Goal: Contribute content: Add original content to the website for others to see

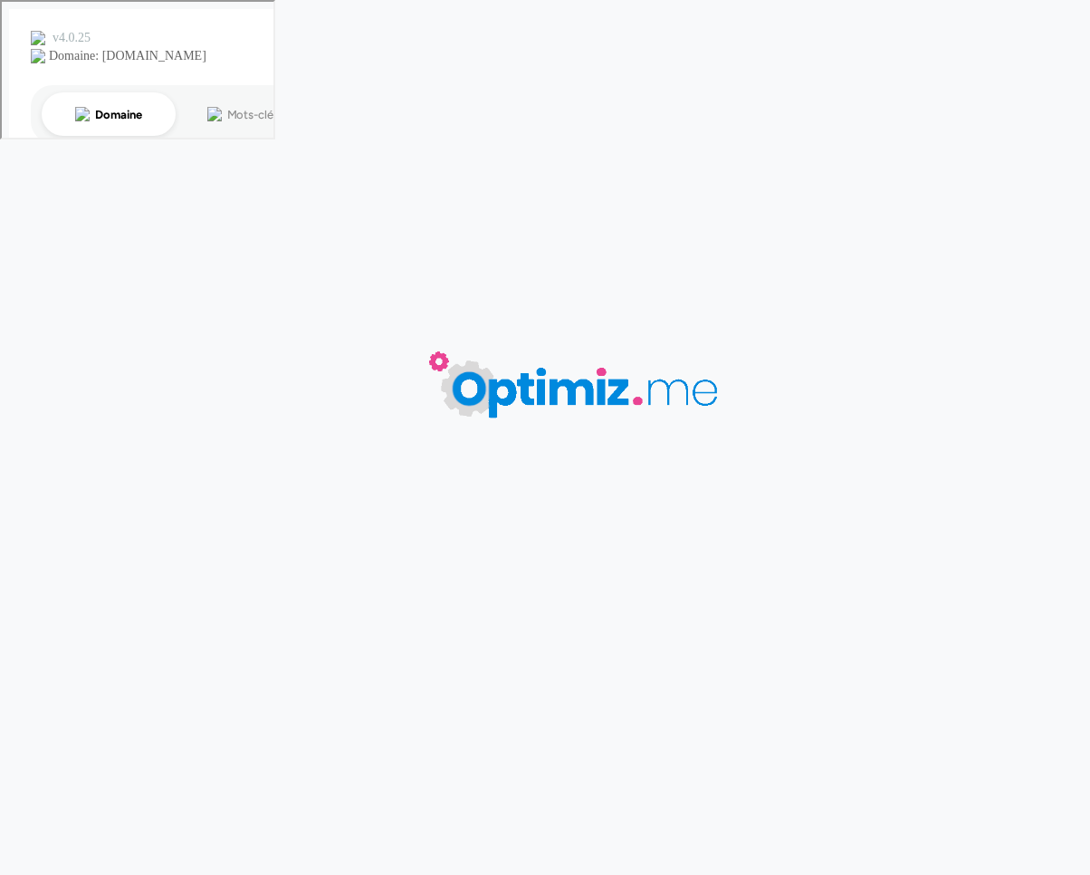
type input "t-shirt publicitaire"
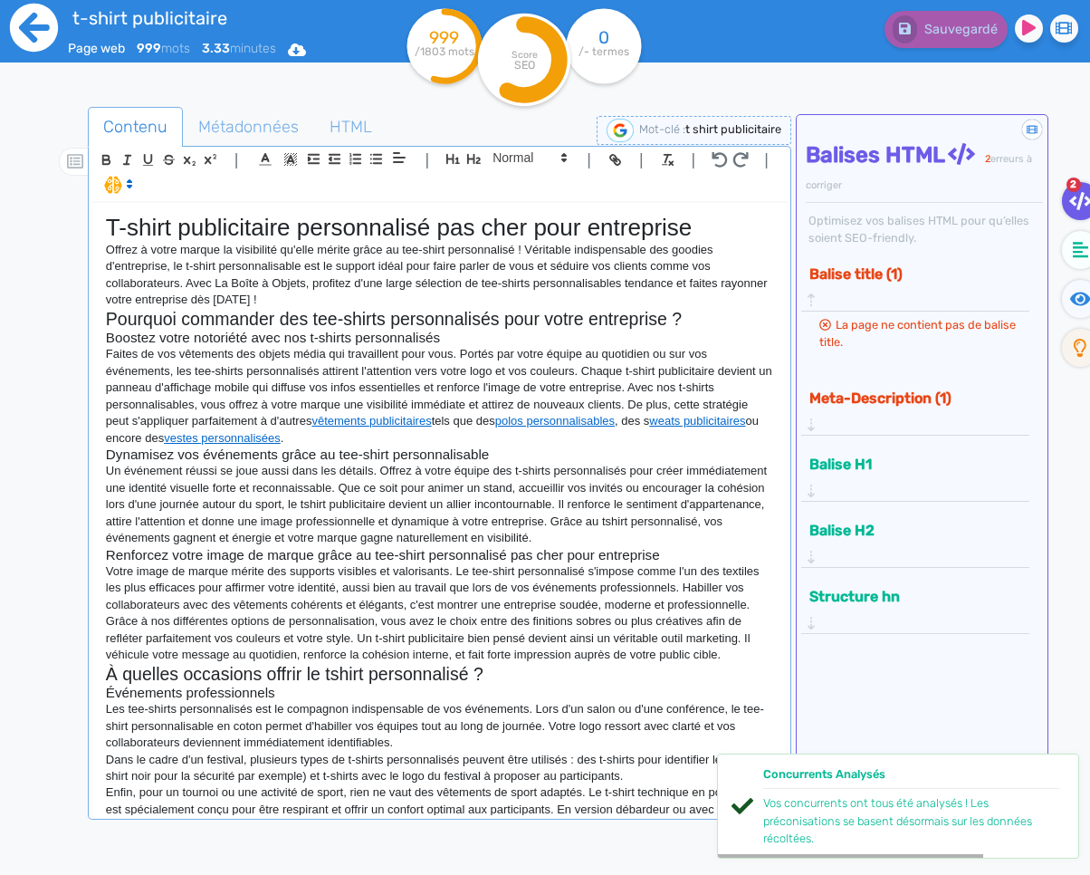
click at [35, 46] on icon at bounding box center [34, 28] width 48 height 48
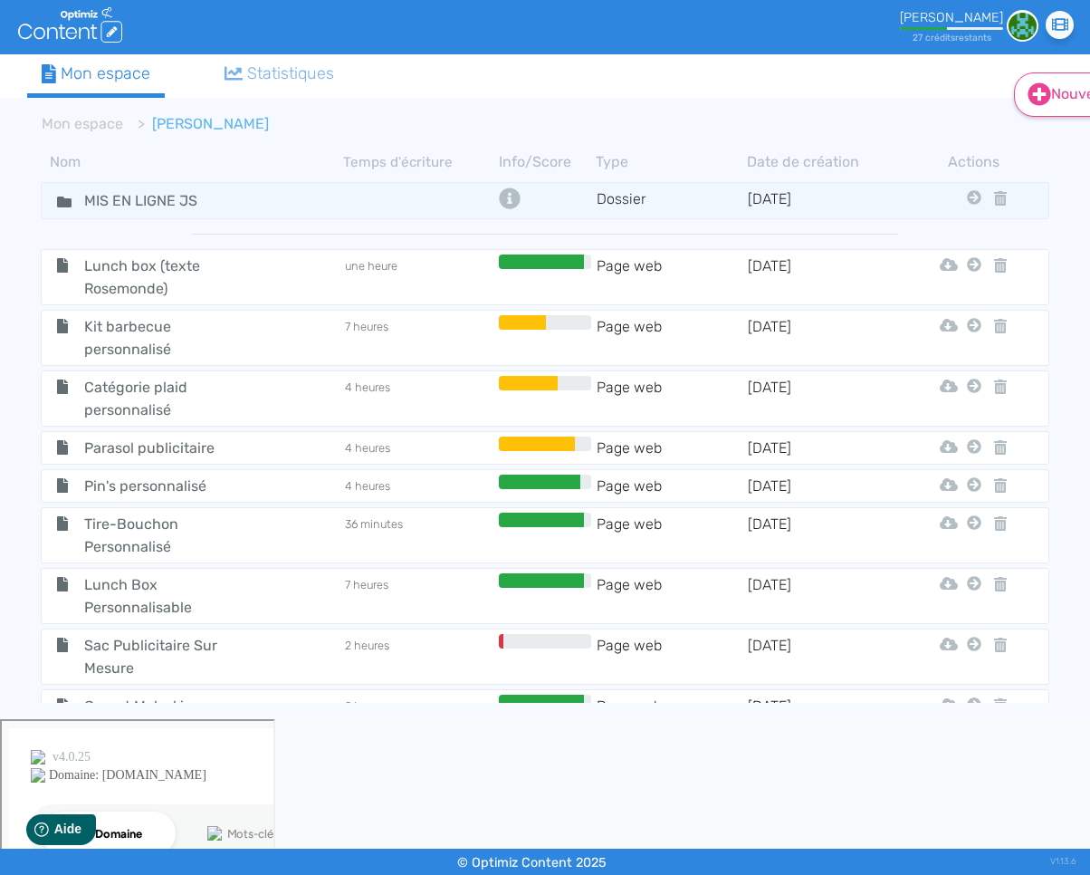
click at [1053, 101] on link "Nouveau" at bounding box center [1072, 94] width 117 height 44
click at [1039, 137] on icon at bounding box center [1039, 138] width 11 height 14
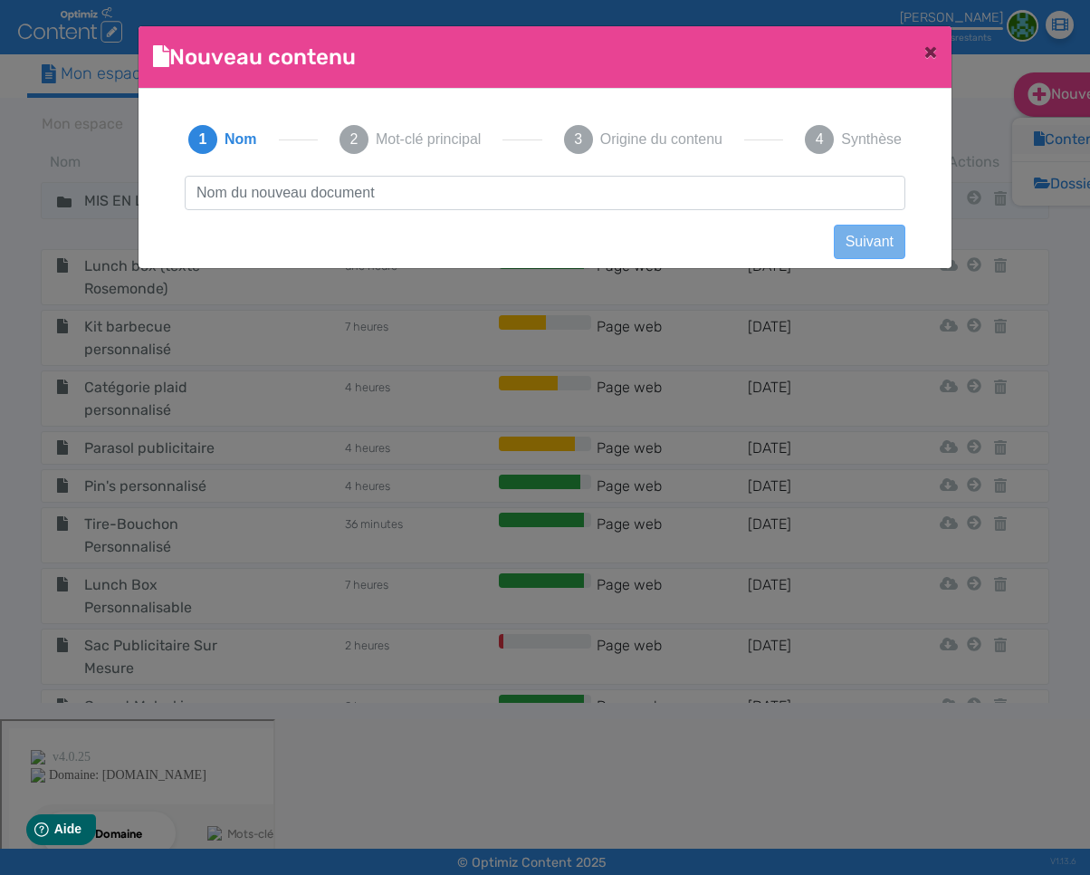
scroll to position [1, 0]
click at [491, 200] on input "text" at bounding box center [545, 193] width 721 height 34
type input "Goodies camping"
click button "Suivant" at bounding box center [870, 242] width 72 height 34
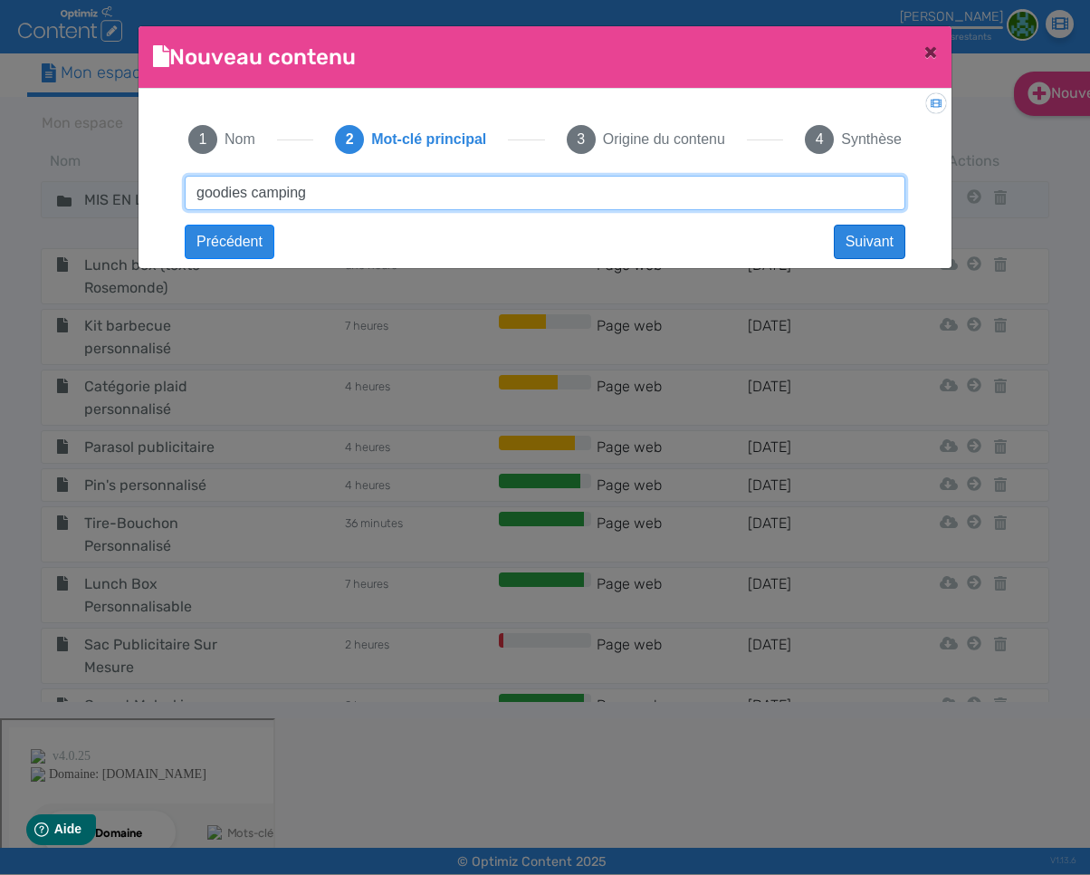
type input "goodies camping"
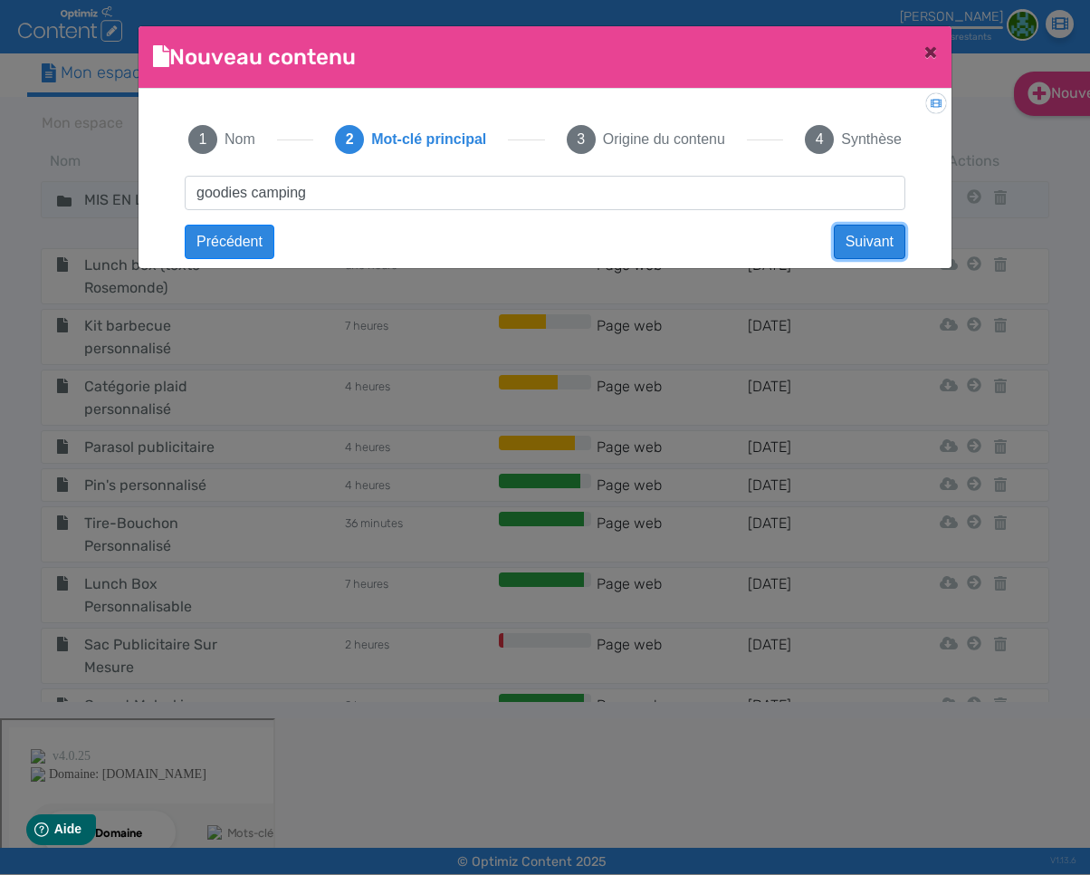
click at [877, 244] on button "Suivant" at bounding box center [870, 242] width 72 height 34
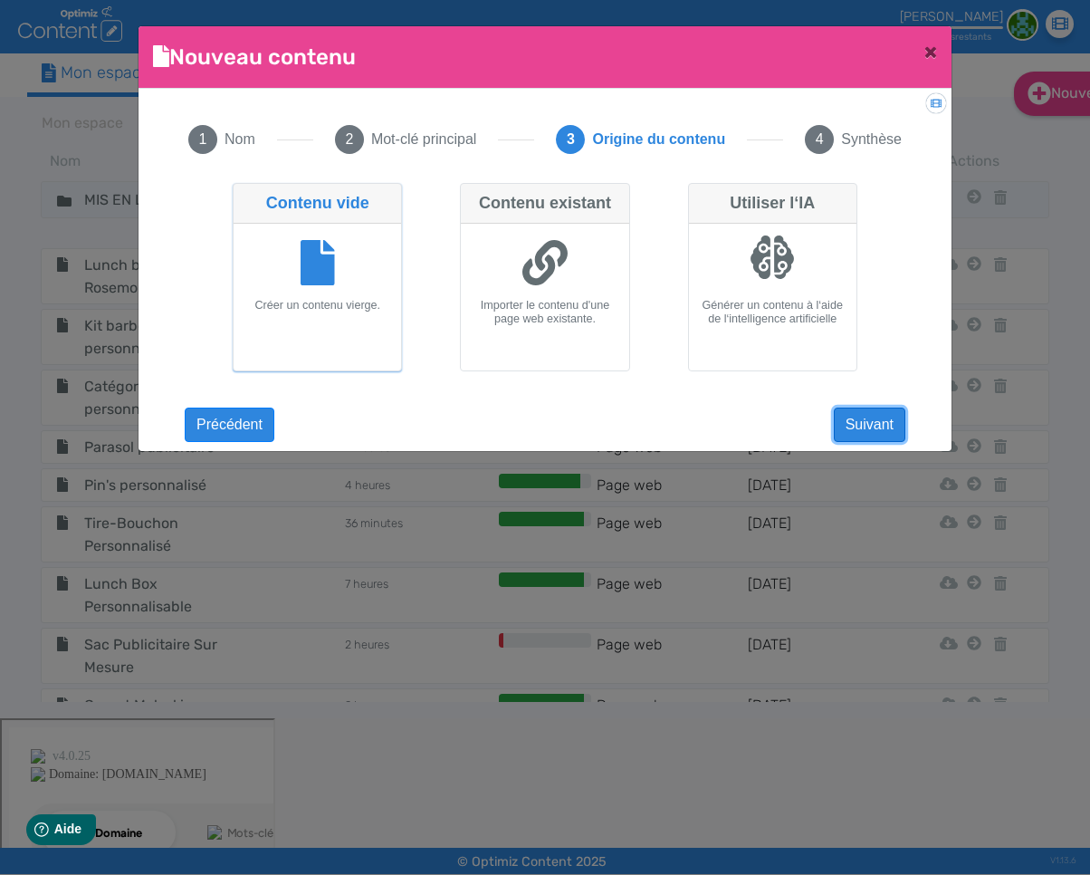
click at [865, 422] on button "Suivant" at bounding box center [870, 424] width 72 height 34
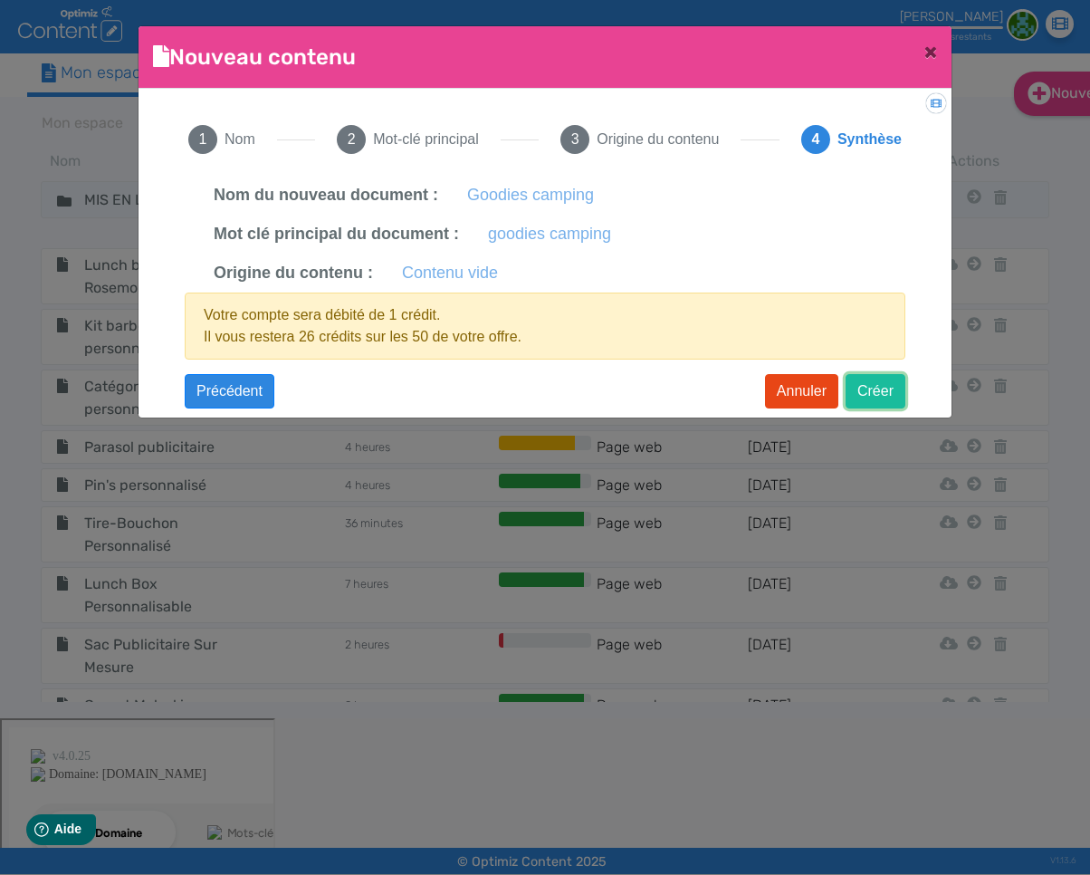
click at [878, 392] on button "Créer" at bounding box center [876, 391] width 60 height 34
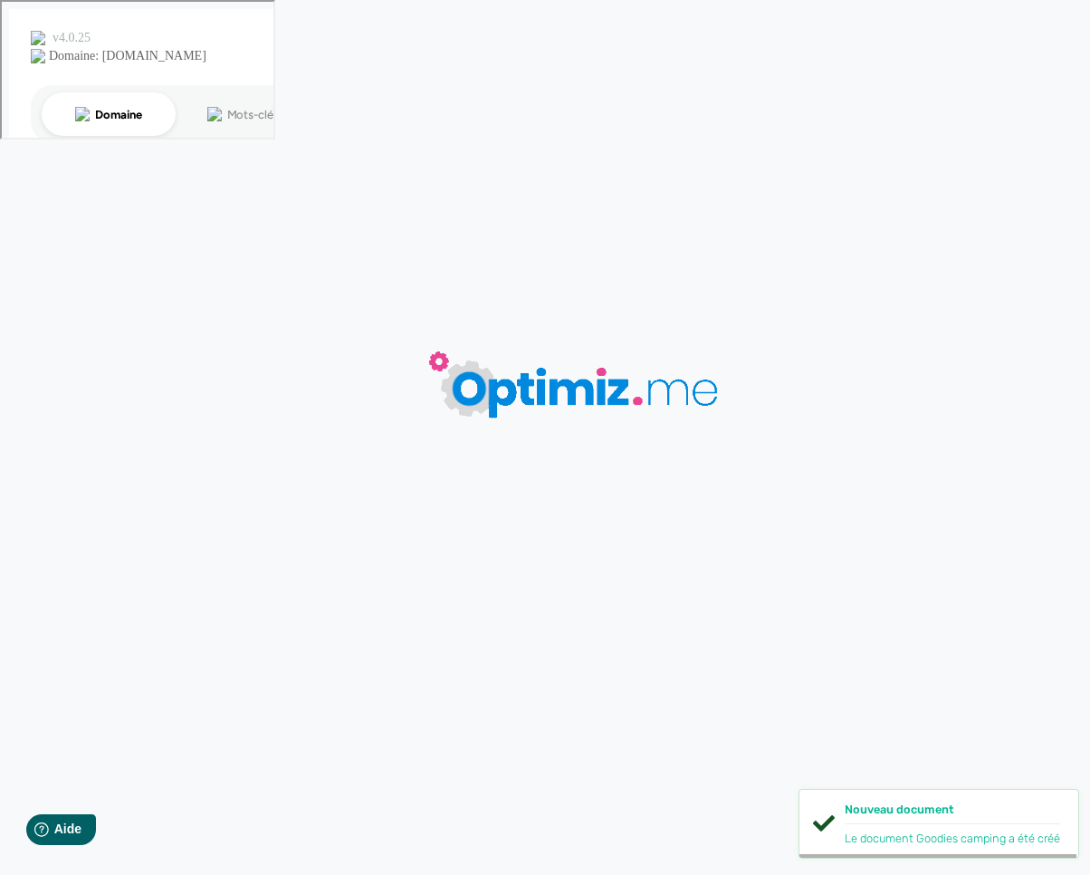
type input "Goodies camping"
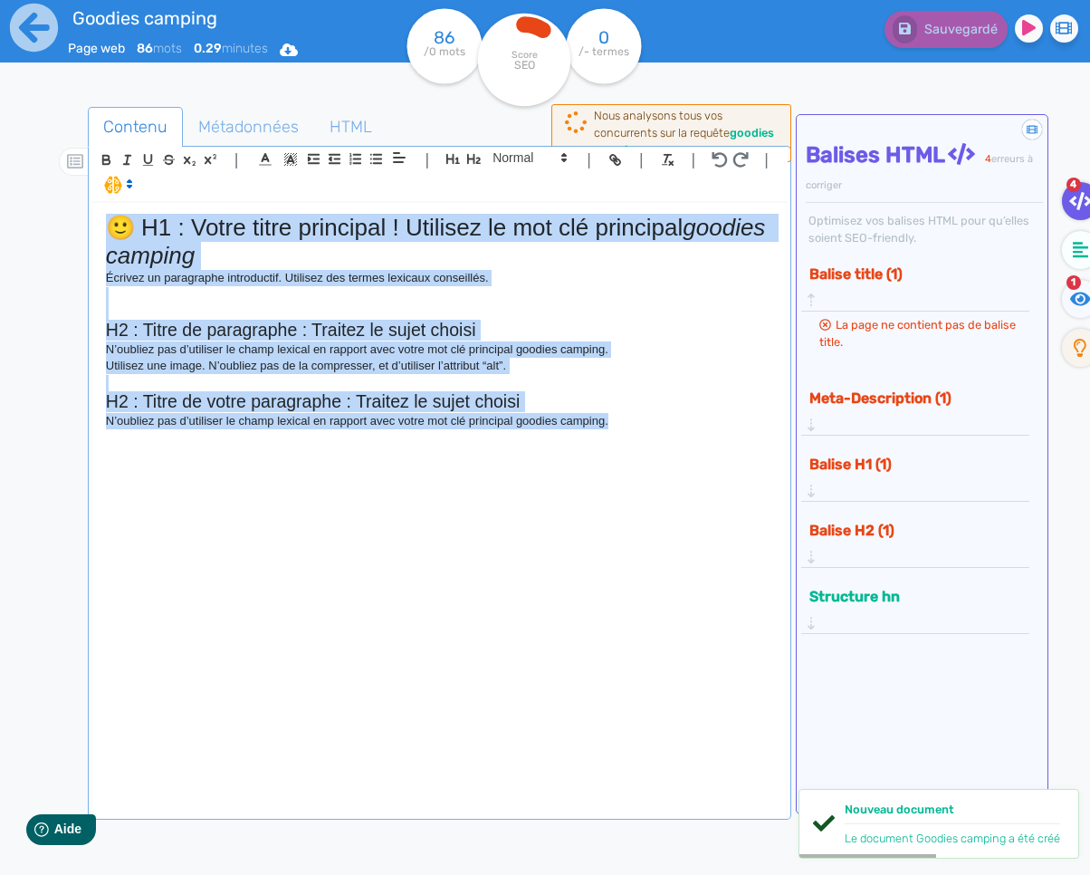
drag, startPoint x: 650, startPoint y: 432, endPoint x: 29, endPoint y: 213, distance: 658.7
click at [29, 212] on div "Goodies camping Page web 86 mots 0.29 minutes Html Pdf Word 86 /0 mots Score SE…" at bounding box center [545, 494] width 1090 height 989
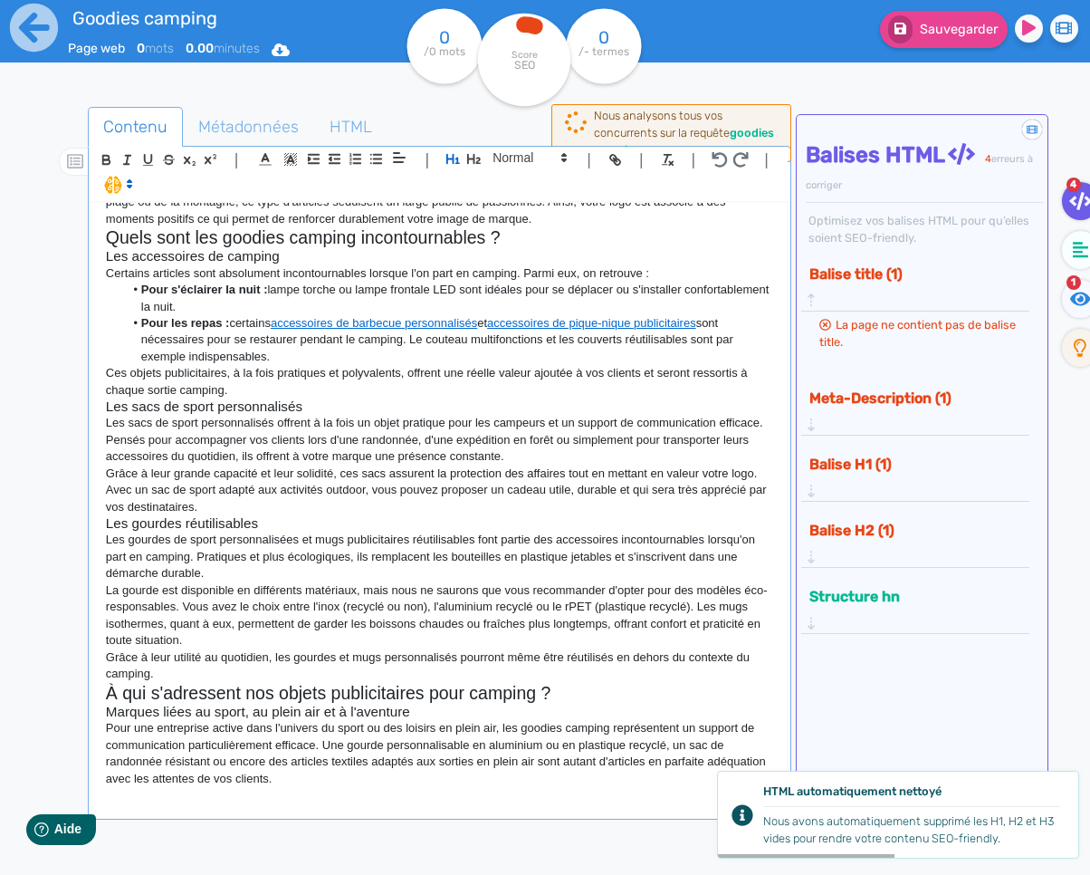
scroll to position [464, 0]
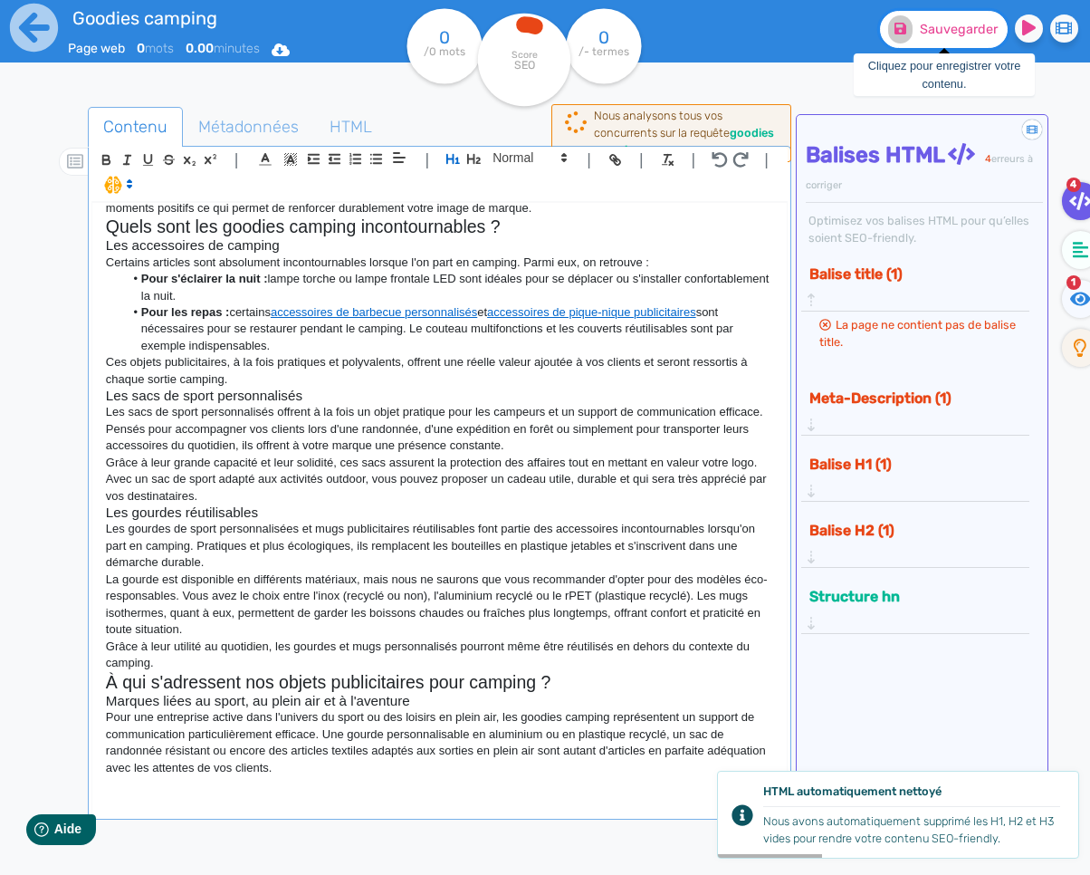
click at [932, 34] on span "Sauvegarder" at bounding box center [959, 29] width 78 height 15
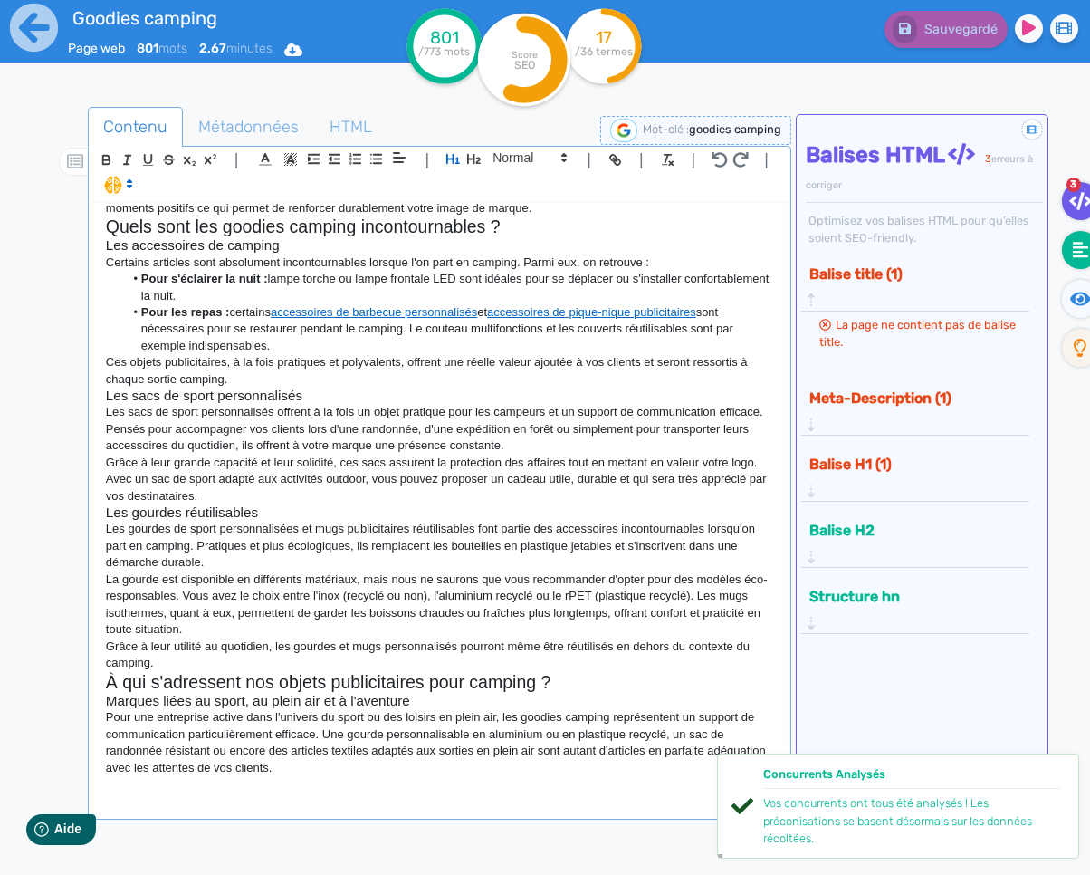
click at [1071, 261] on fa-icon at bounding box center [1080, 250] width 37 height 38
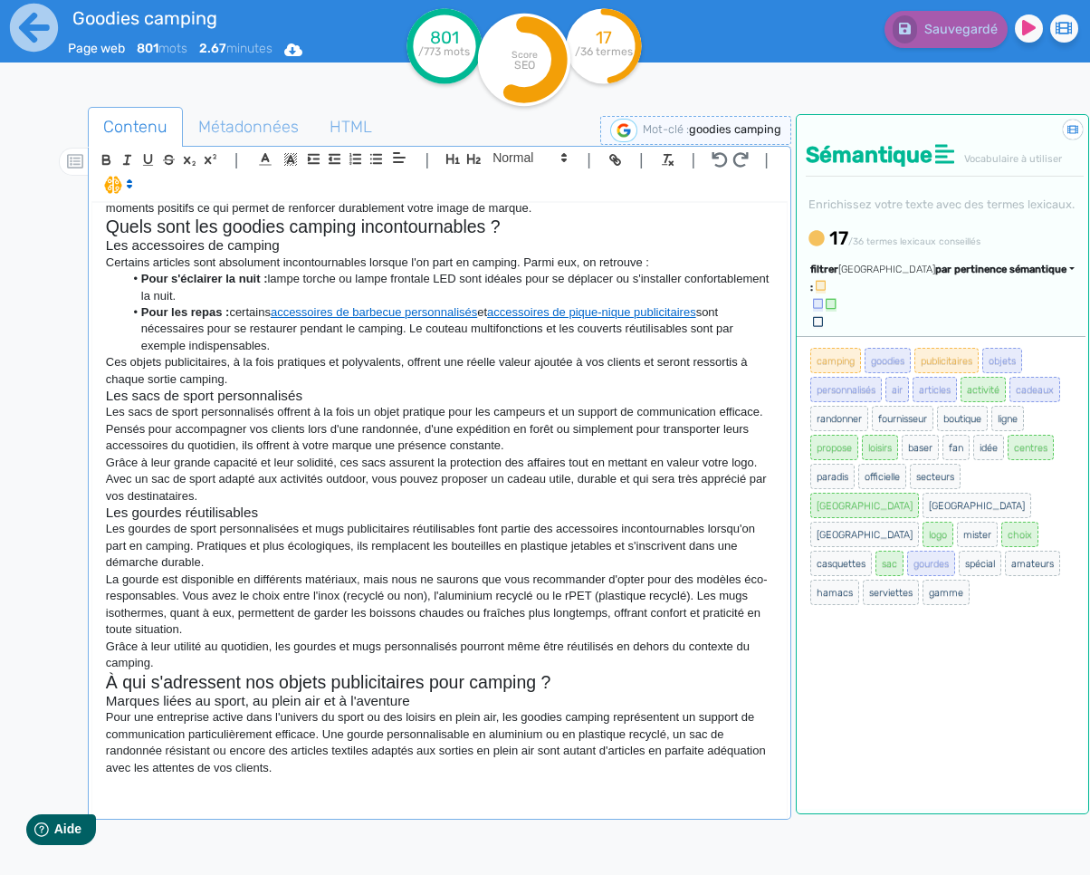
drag, startPoint x: 996, startPoint y: 315, endPoint x: 966, endPoint y: 358, distance: 52.0
click at [996, 275] on span "par pertinence sémantique" at bounding box center [1000, 270] width 131 height 12
click at [925, 329] on span "par fréquence" at bounding box center [896, 324] width 60 height 10
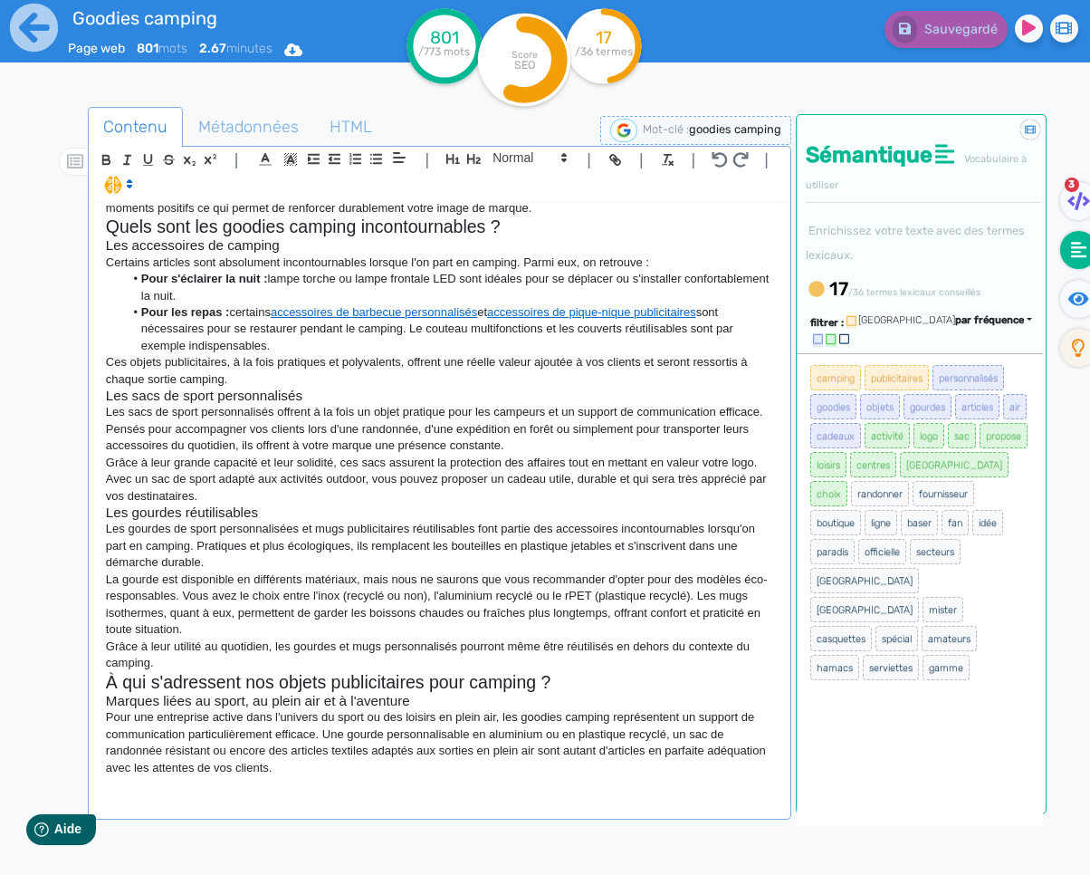
click at [197, 804] on h1 at bounding box center [439, 790] width 667 height 28
click at [450, 156] on icon "button" at bounding box center [453, 158] width 15 height 15
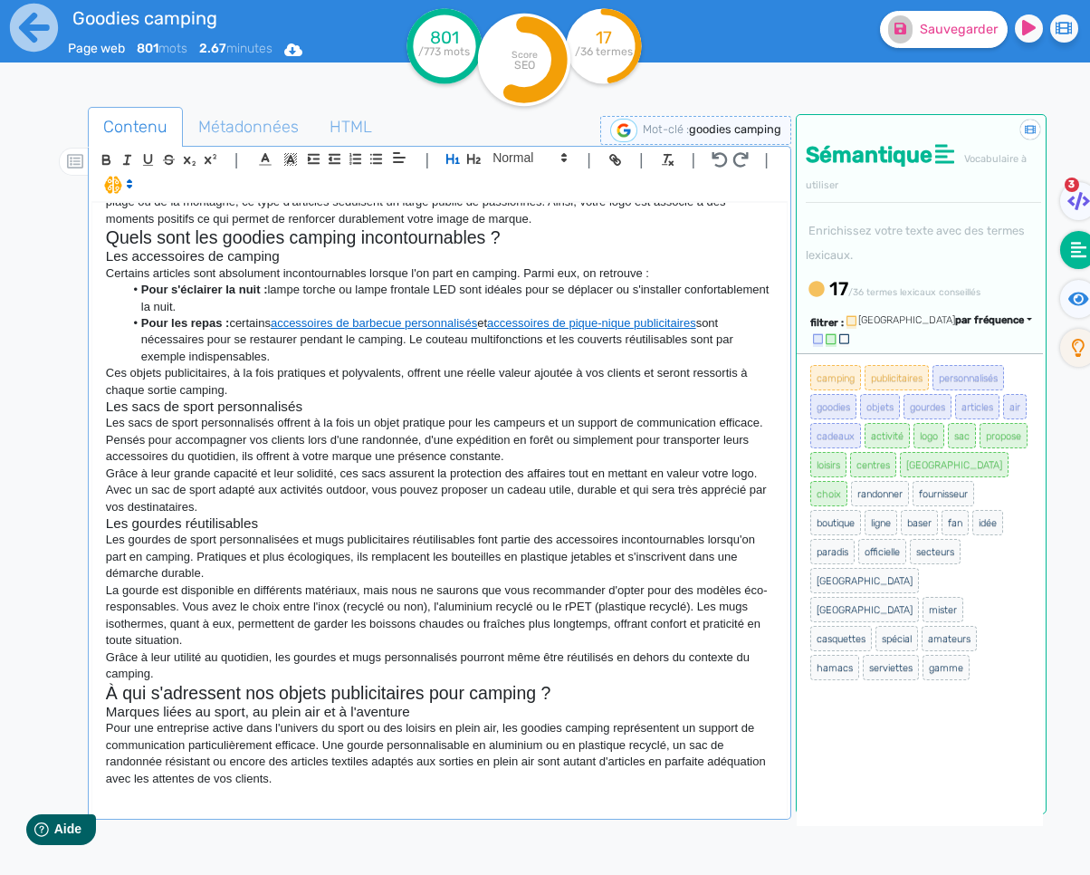
scroll to position [452, 0]
click at [926, 22] on span "Sauvegarder" at bounding box center [959, 29] width 78 height 15
click at [175, 793] on p at bounding box center [439, 796] width 667 height 16
click at [266, 803] on p at bounding box center [439, 796] width 667 height 16
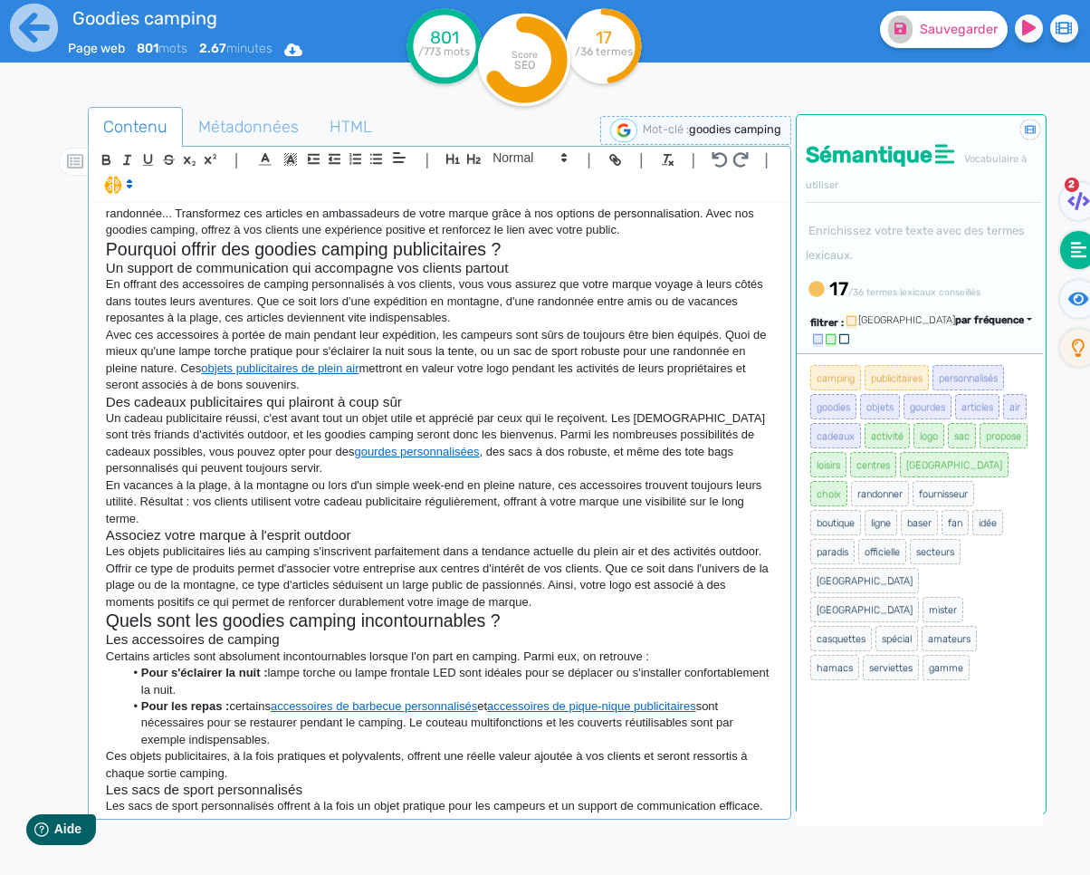
scroll to position [0, 0]
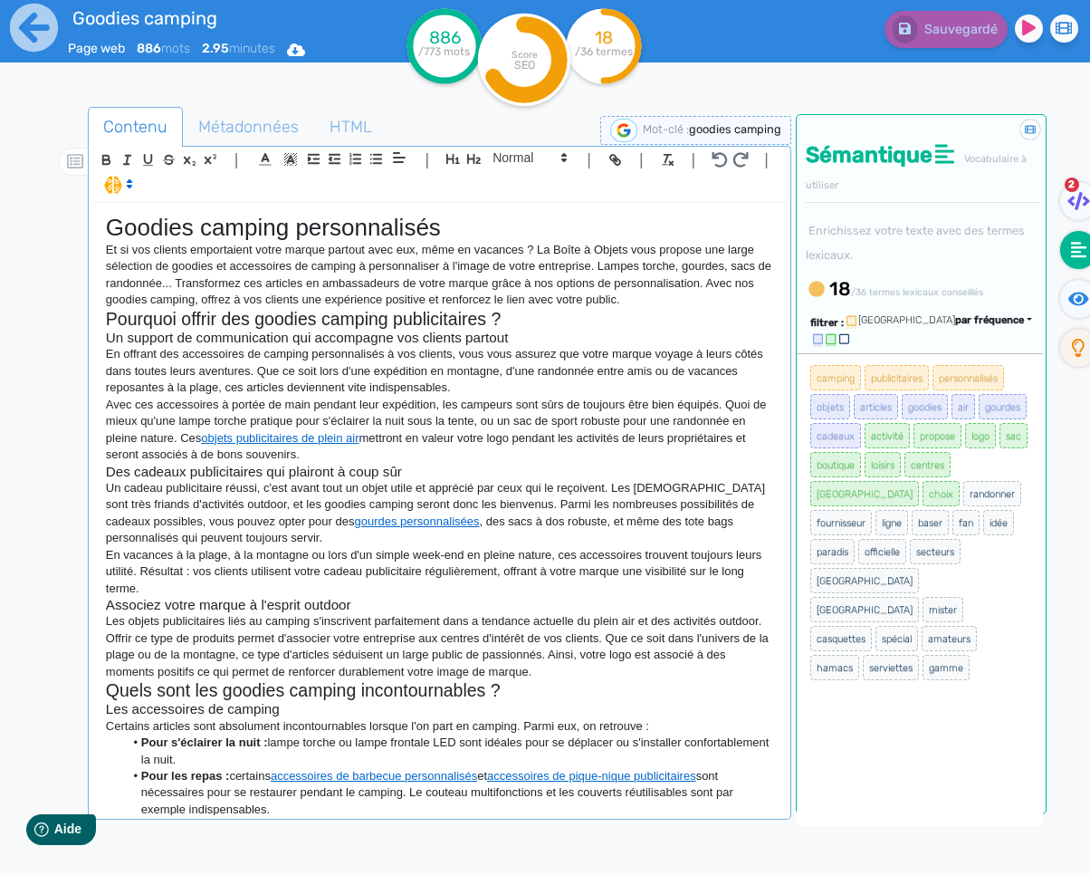
click at [502, 380] on p "En offrant des accessoires de camping personnalisés à vos clients, vous vous as…" at bounding box center [439, 371] width 667 height 50
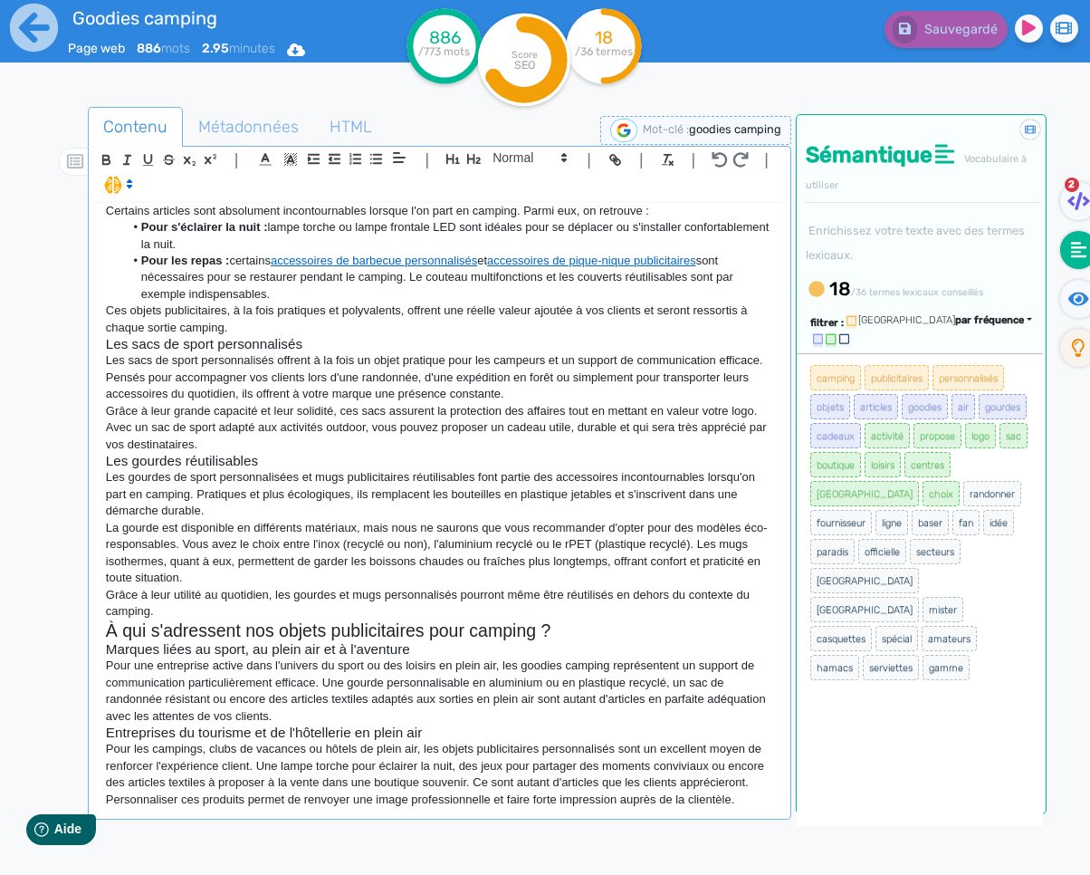
scroll to position [519, 0]
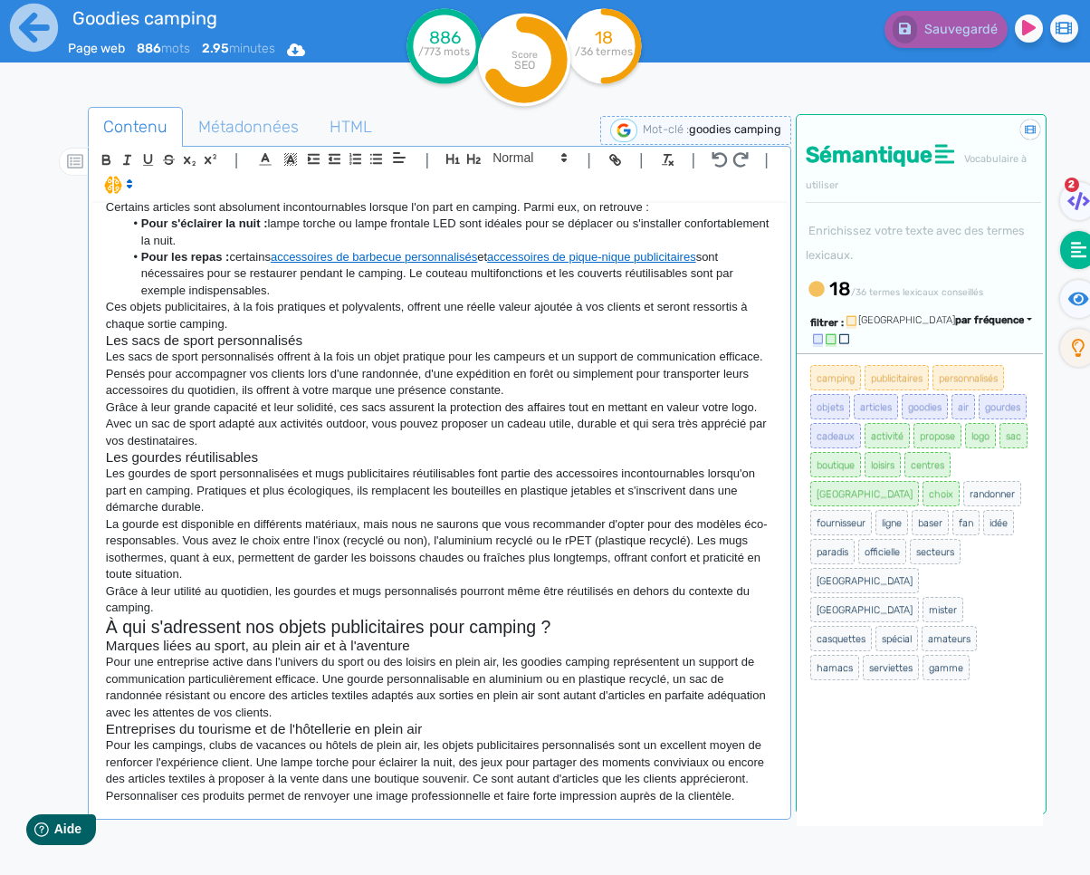
click at [763, 800] on p "Pour les campings, clubs de vacances ou hôtels de plein air, les objets publici…" at bounding box center [439, 770] width 667 height 67
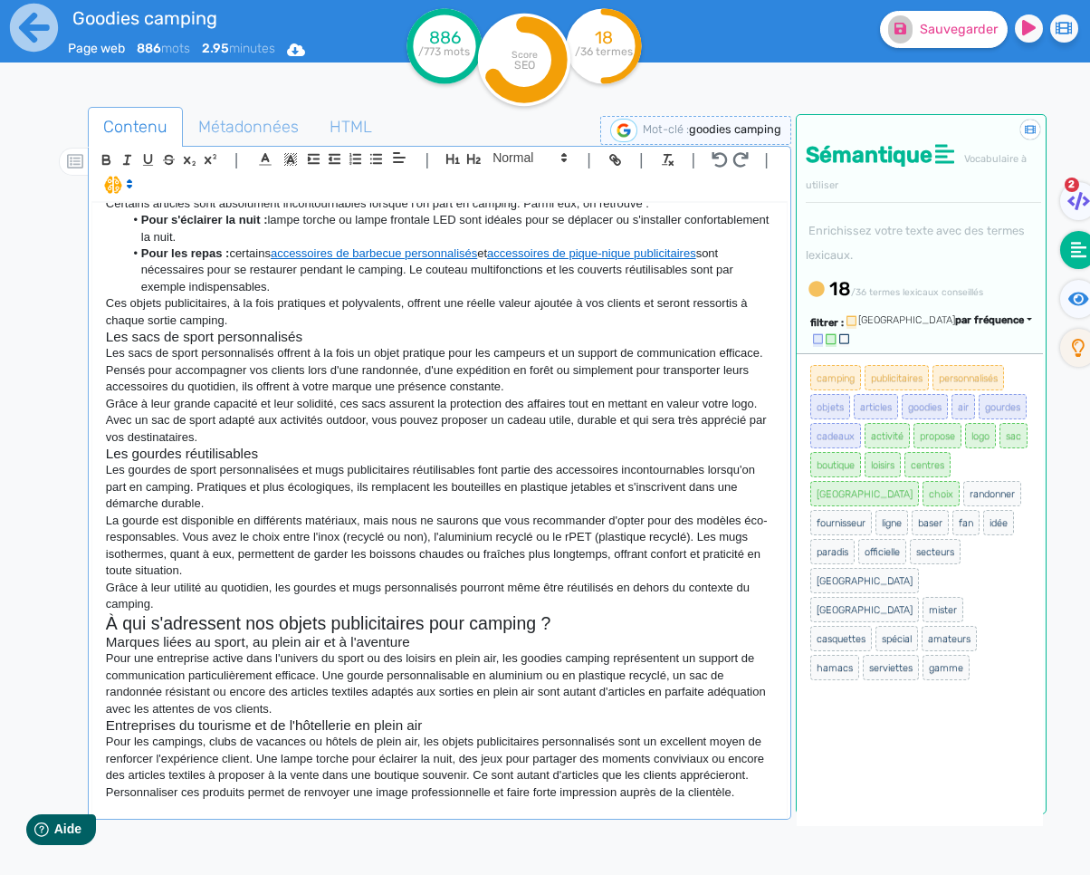
scroll to position [523, 0]
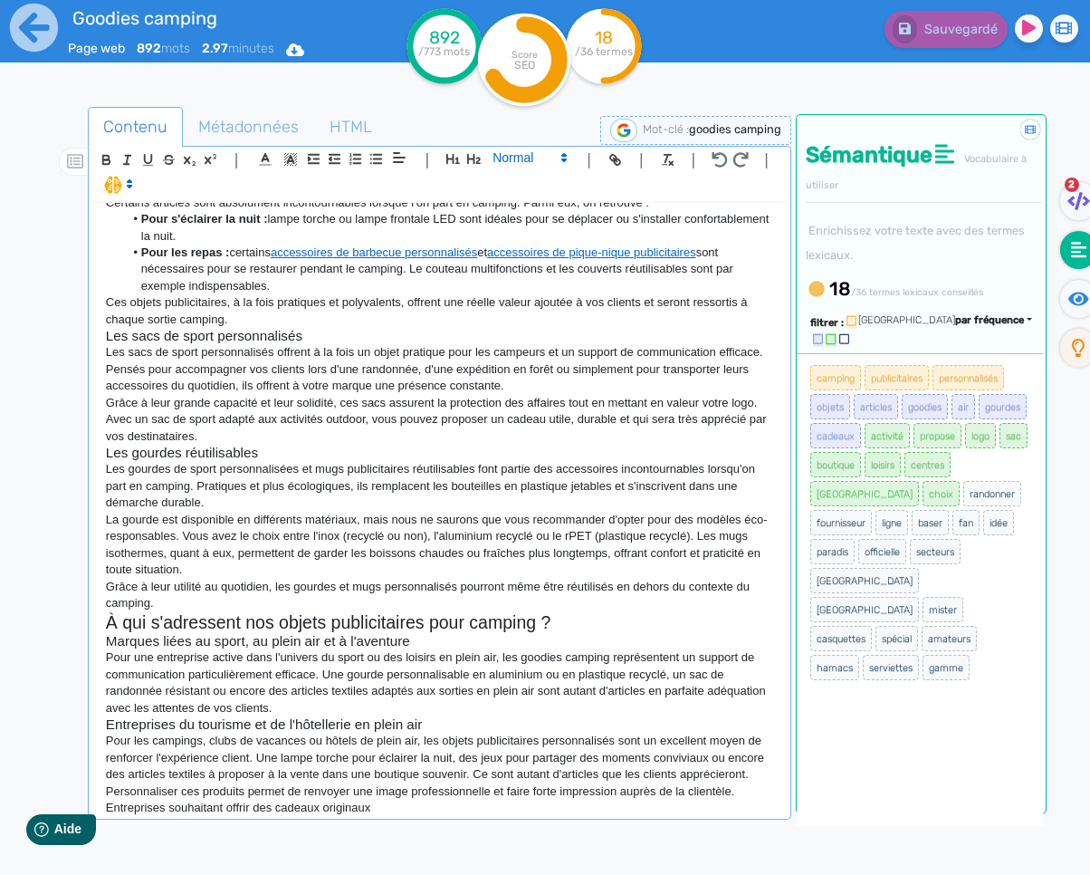
click at [497, 163] on span at bounding box center [528, 158] width 89 height 22
click at [503, 197] on span at bounding box center [529, 190] width 72 height 32
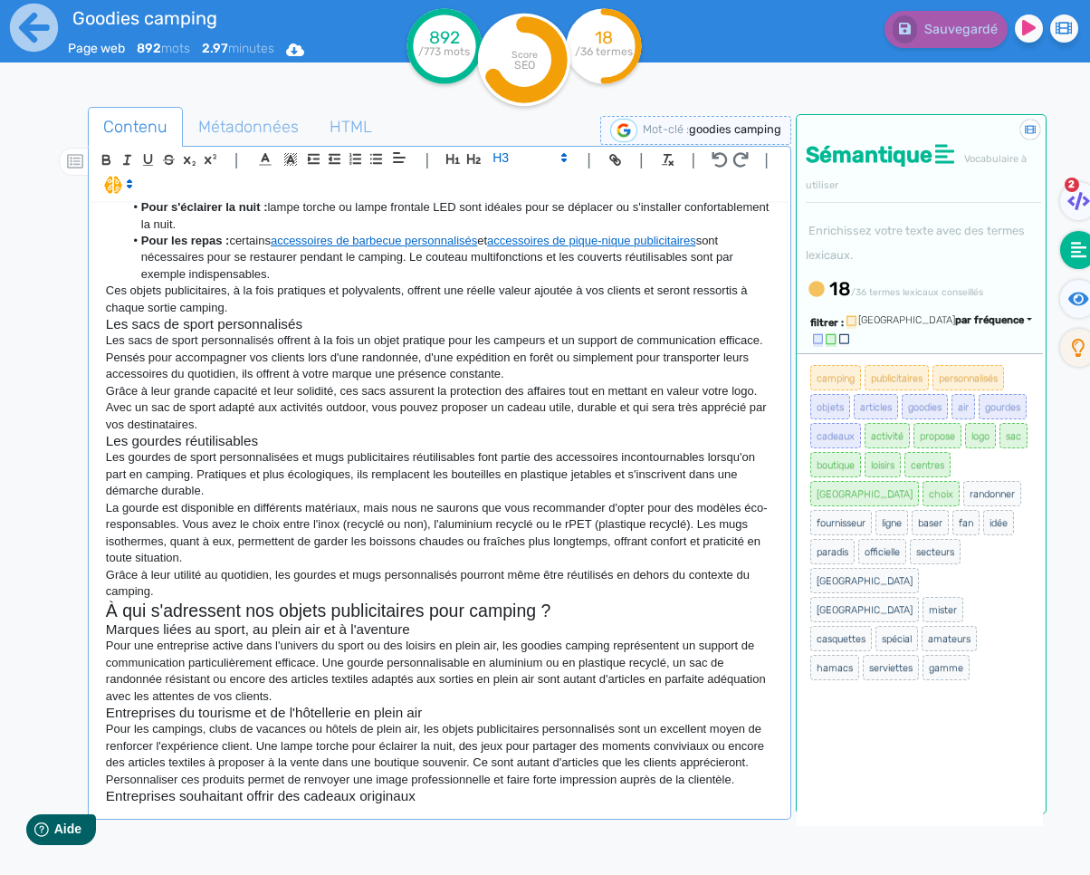
click at [331, 770] on p "Pour les campings, clubs de vacances ou hôtels de plein air, les objets publici…" at bounding box center [439, 754] width 667 height 67
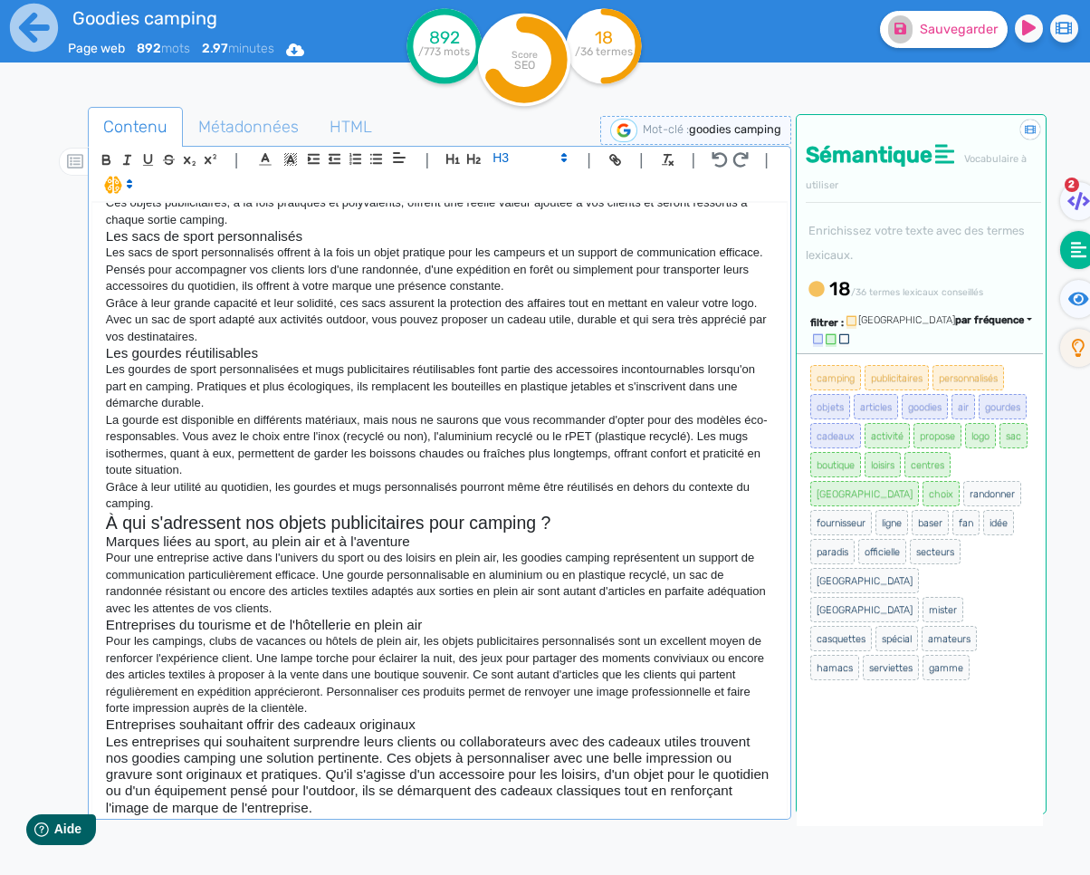
click at [359, 767] on h3 "Les entreprises qui souhaitent surprendre leurs clients ou collaborateurs avec …" at bounding box center [439, 774] width 667 height 82
click at [505, 158] on span at bounding box center [528, 158] width 89 height 22
click at [537, 302] on span at bounding box center [529, 304] width 72 height 28
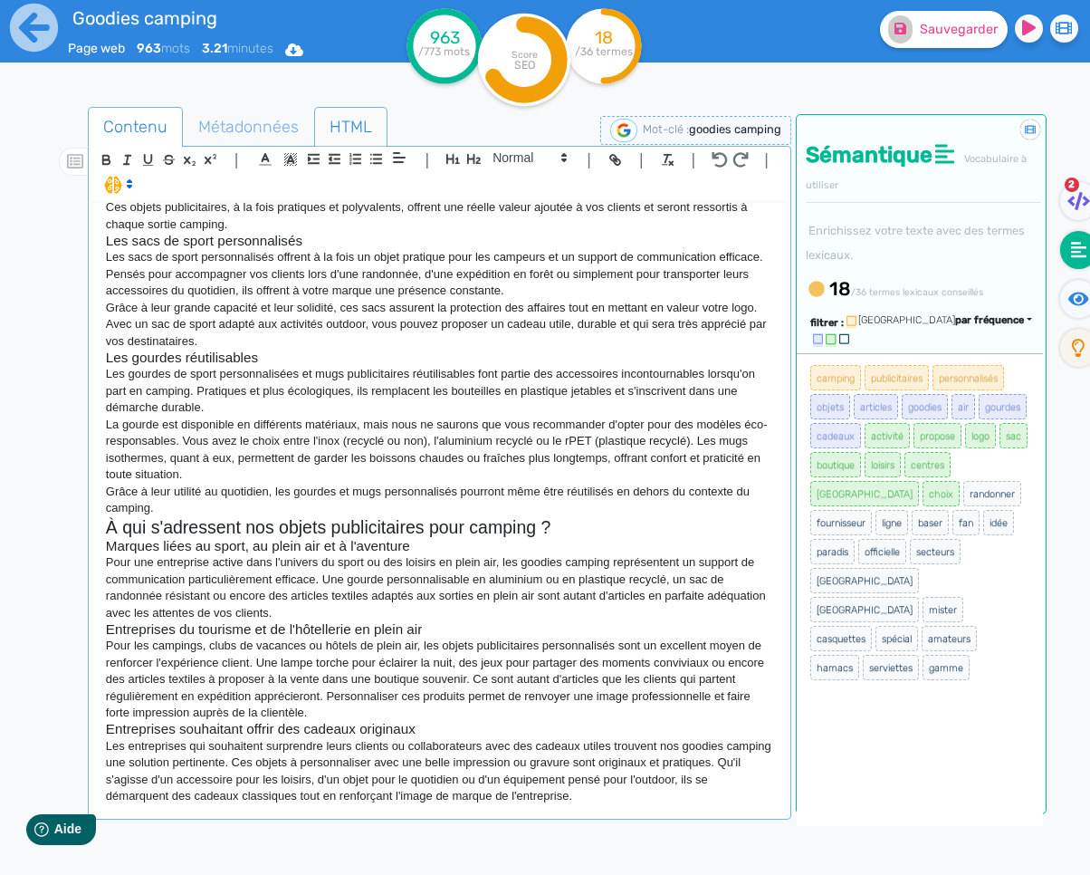
click at [338, 127] on span "HTML" at bounding box center [351, 126] width 72 height 49
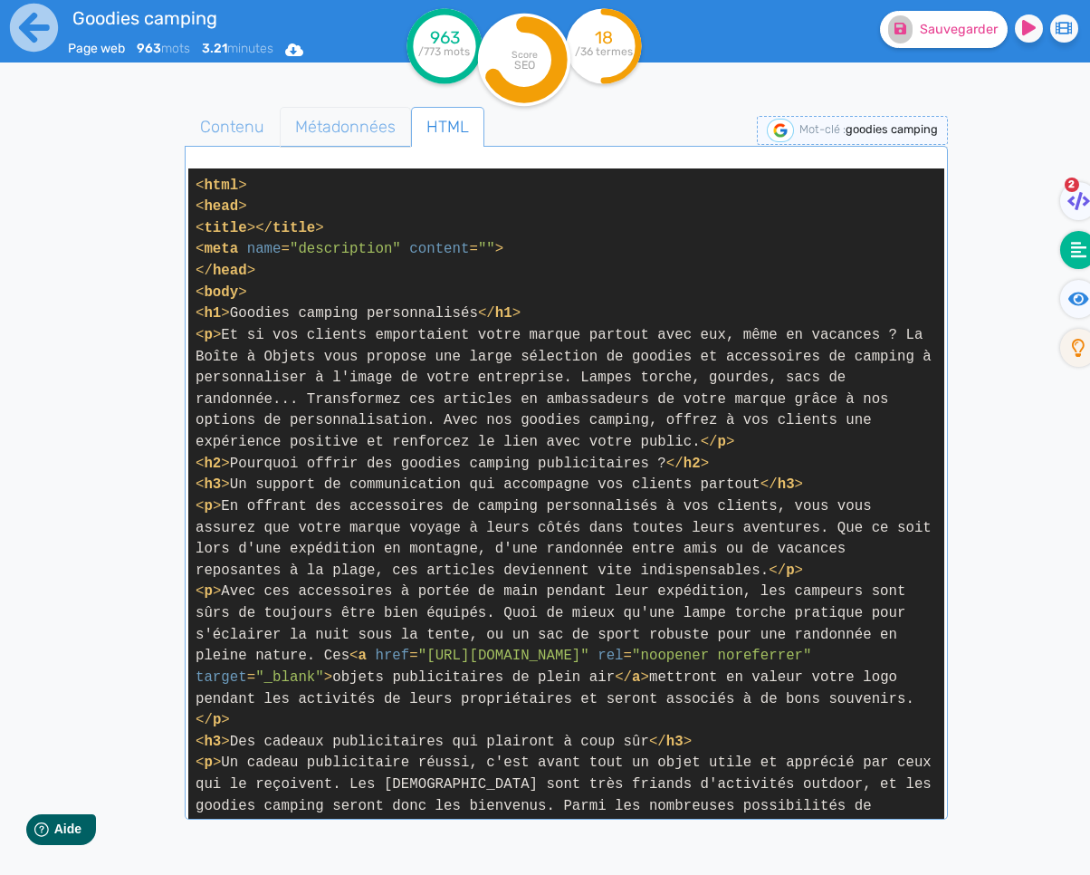
drag, startPoint x: 334, startPoint y: 130, endPoint x: 342, endPoint y: 139, distance: 11.5
click at [334, 130] on span "Métadonnées" at bounding box center [345, 126] width 129 height 49
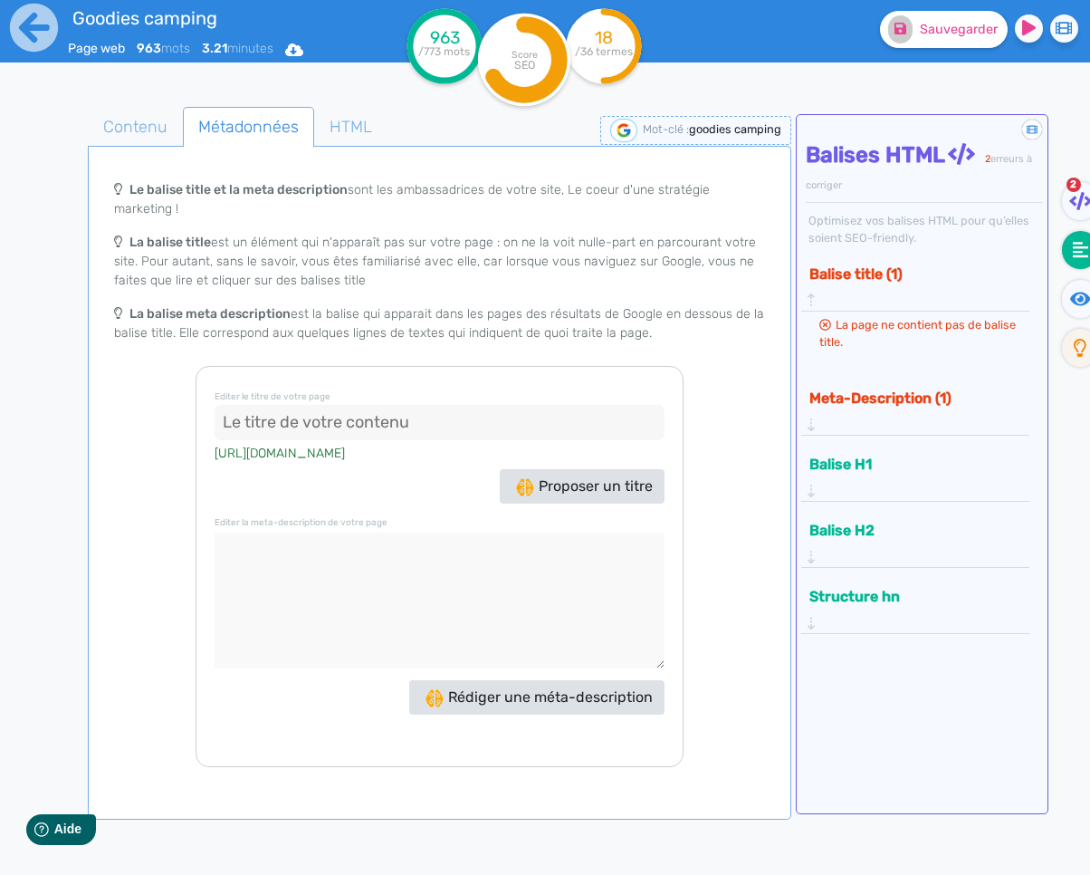
drag, startPoint x: 540, startPoint y: 720, endPoint x: 541, endPoint y: 700, distance: 20.0
click at [540, 718] on div "Editer le titre de votre page [URL][DOMAIN_NAME] Proposer un titre Editer la me…" at bounding box center [439, 566] width 487 height 401
click at [541, 700] on span "Rédiger une méta-description" at bounding box center [539, 696] width 227 height 17
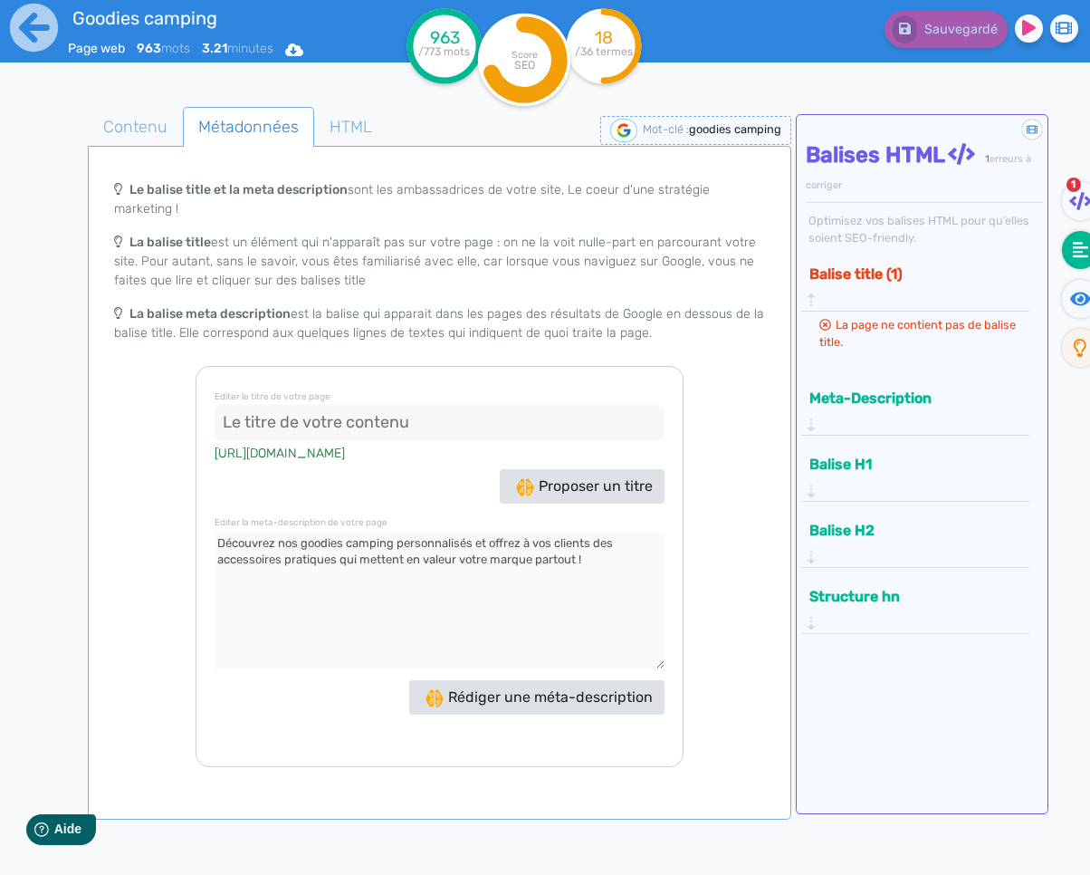
drag, startPoint x: 553, startPoint y: 554, endPoint x: 565, endPoint y: 580, distance: 28.0
click at [553, 554] on textarea at bounding box center [439, 600] width 449 height 136
drag, startPoint x: 577, startPoint y: 559, endPoint x: 537, endPoint y: 557, distance: 39.9
click at [537, 557] on textarea at bounding box center [439, 600] width 449 height 136
click at [1084, 198] on icon at bounding box center [1080, 201] width 23 height 18
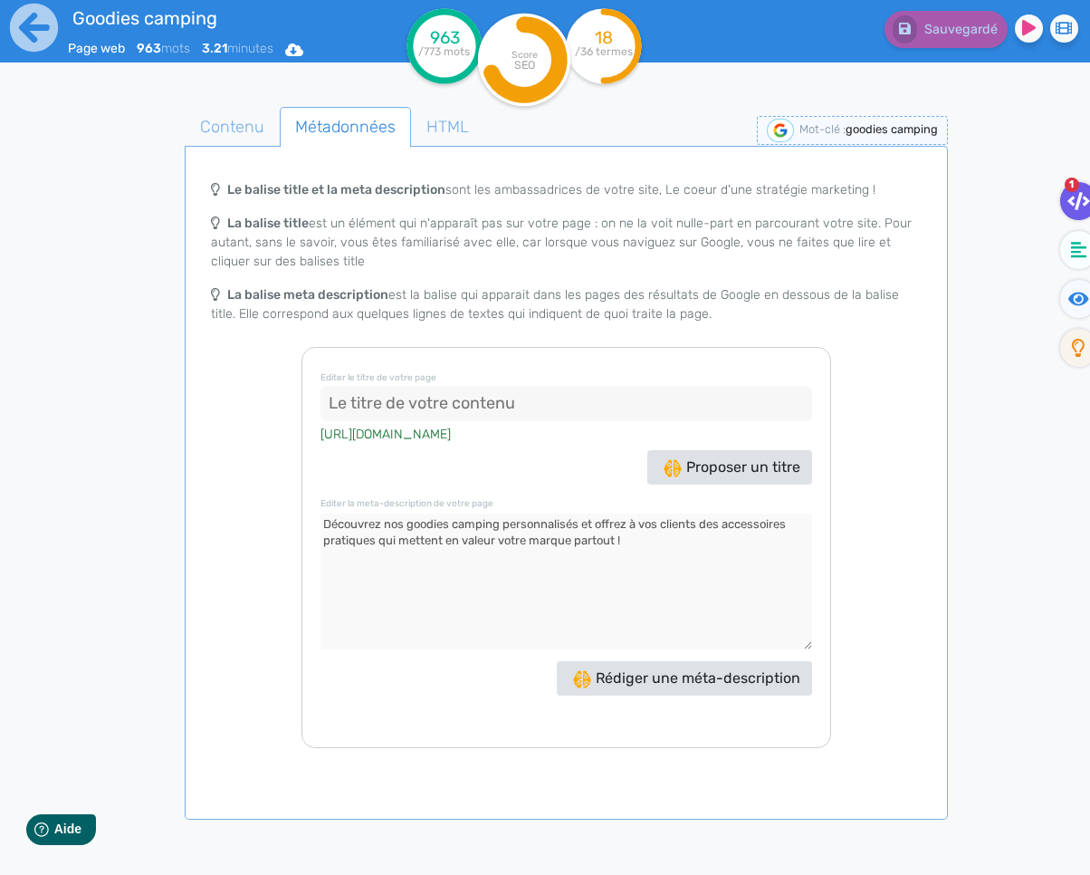
click at [1083, 198] on icon at bounding box center [1079, 201] width 23 height 18
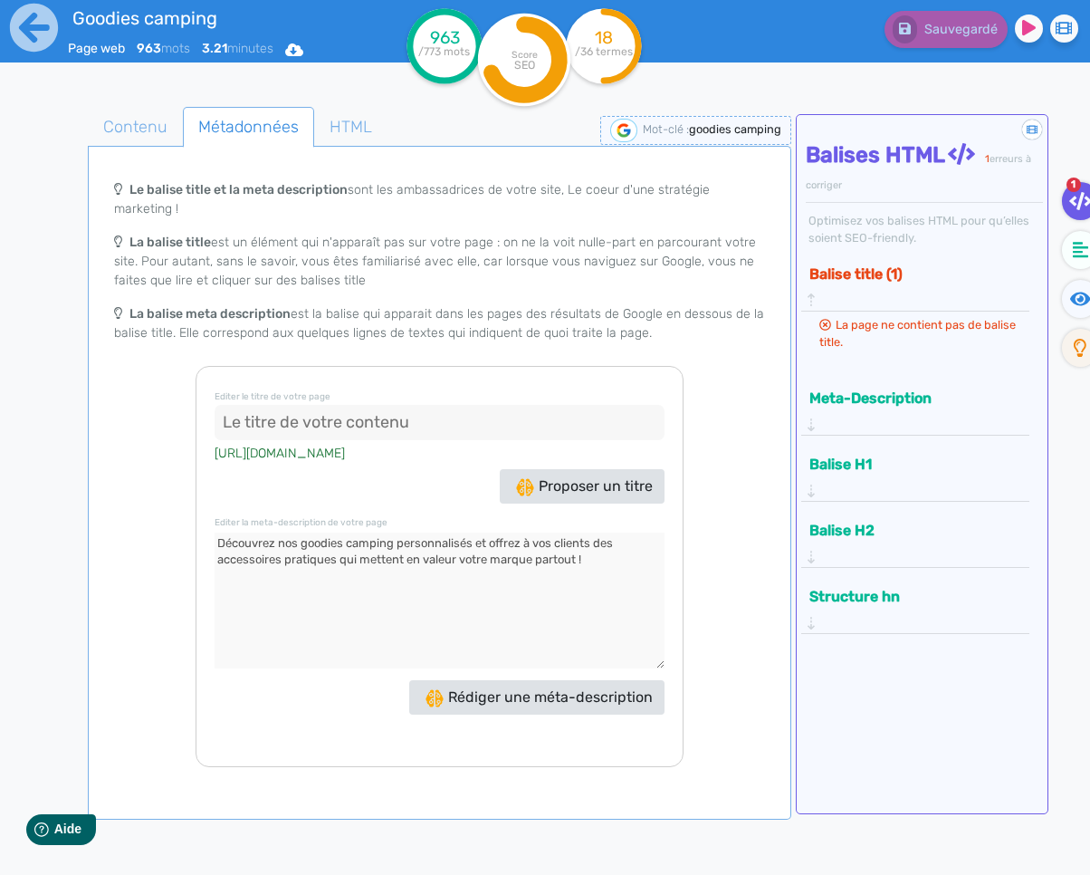
click at [876, 413] on div "Meta-Description" at bounding box center [915, 409] width 223 height 52
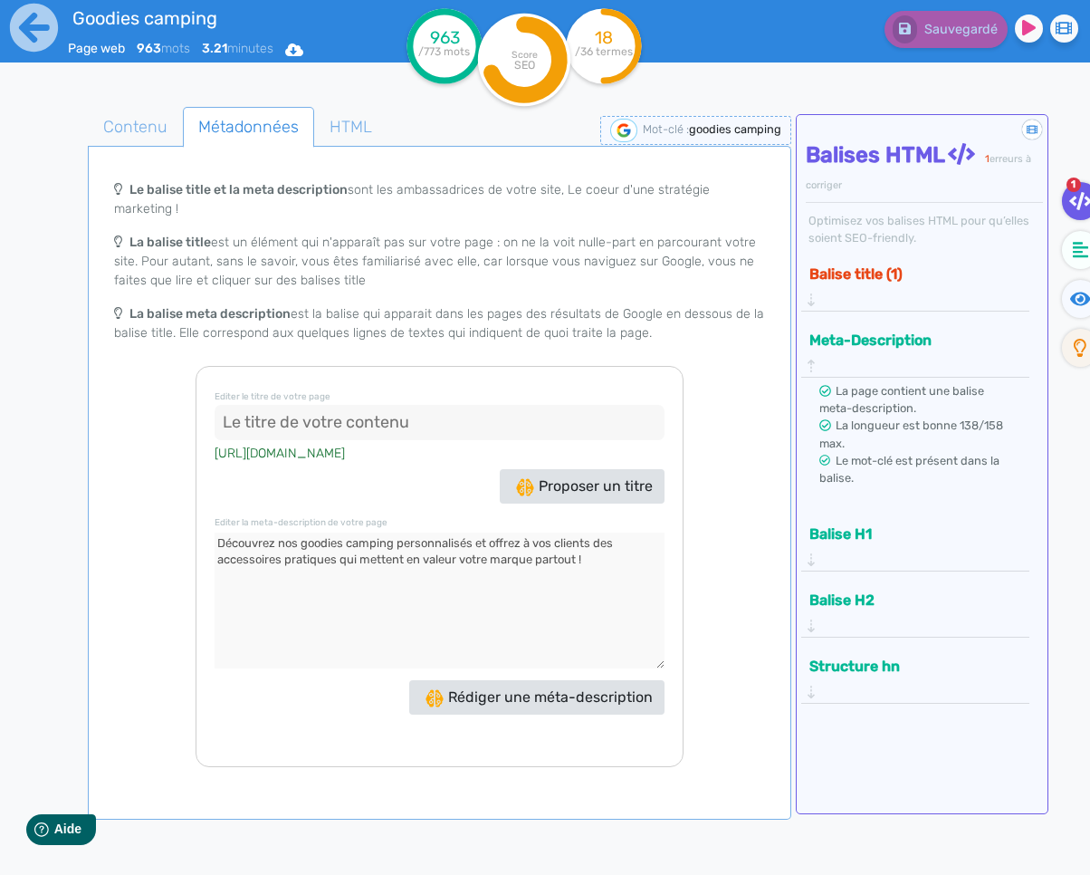
click at [561, 569] on textarea at bounding box center [439, 600] width 449 height 136
click at [553, 557] on textarea at bounding box center [439, 600] width 449 height 136
click at [552, 558] on textarea at bounding box center [439, 600] width 449 height 136
drag, startPoint x: 310, startPoint y: 568, endPoint x: 171, endPoint y: 541, distance: 141.2
click at [170, 541] on div "Le balise title et la meta description sont les ambassadrices de votre site, Le…" at bounding box center [439, 469] width 696 height 596
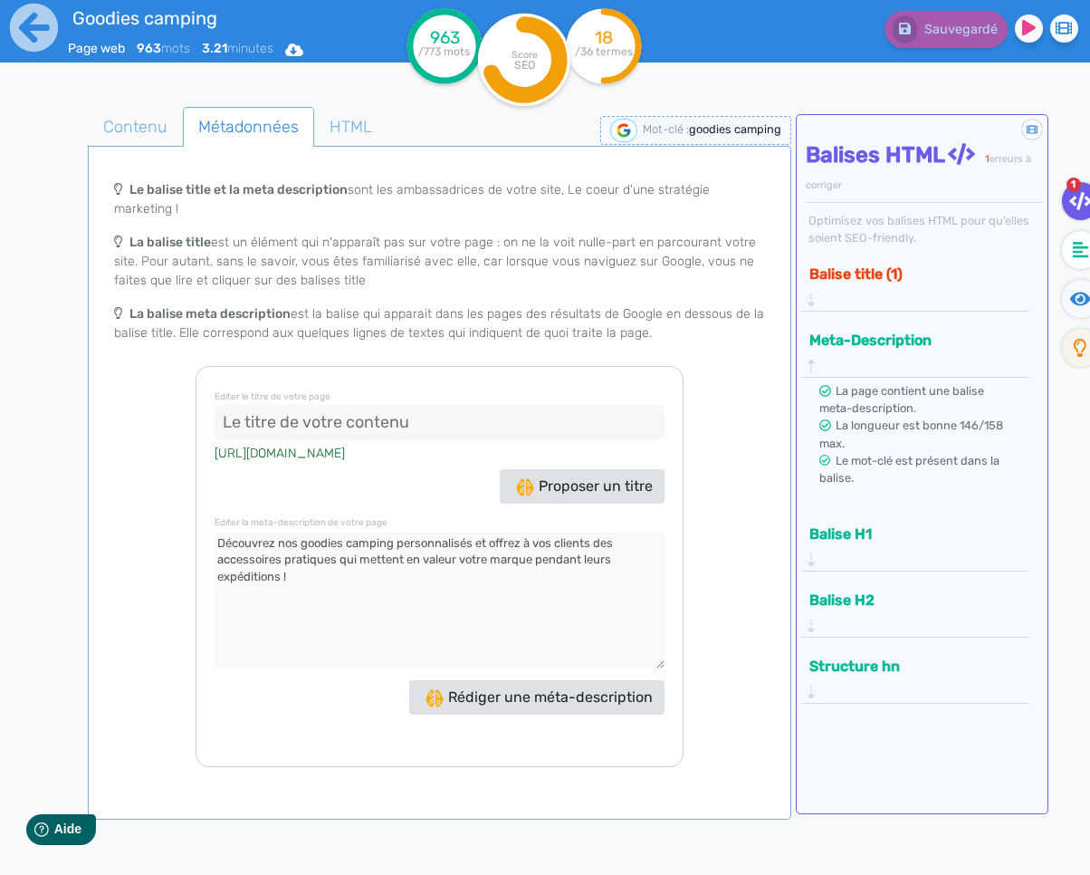
type textarea "Découvrez nos goodies camping personnalisés et offrez à vos clients des accesso…"
click at [370, 422] on input at bounding box center [439, 423] width 449 height 36
drag, startPoint x: 347, startPoint y: 434, endPoint x: 337, endPoint y: 424, distance: 14.1
click at [345, 433] on input at bounding box center [439, 423] width 449 height 36
click at [359, 608] on textarea at bounding box center [439, 600] width 449 height 136
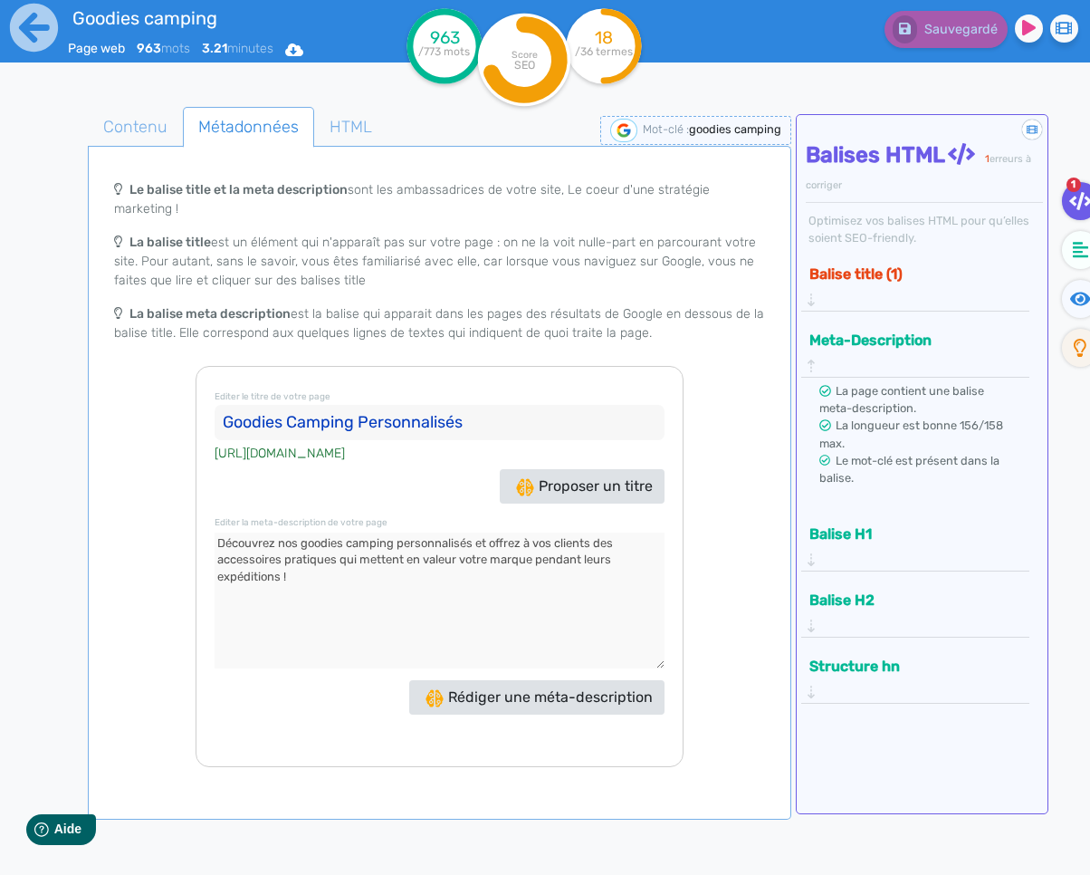
click at [430, 583] on textarea at bounding box center [439, 600] width 449 height 136
click at [573, 418] on input "Goodies Camping Personnalisés" at bounding box center [439, 423] width 449 height 36
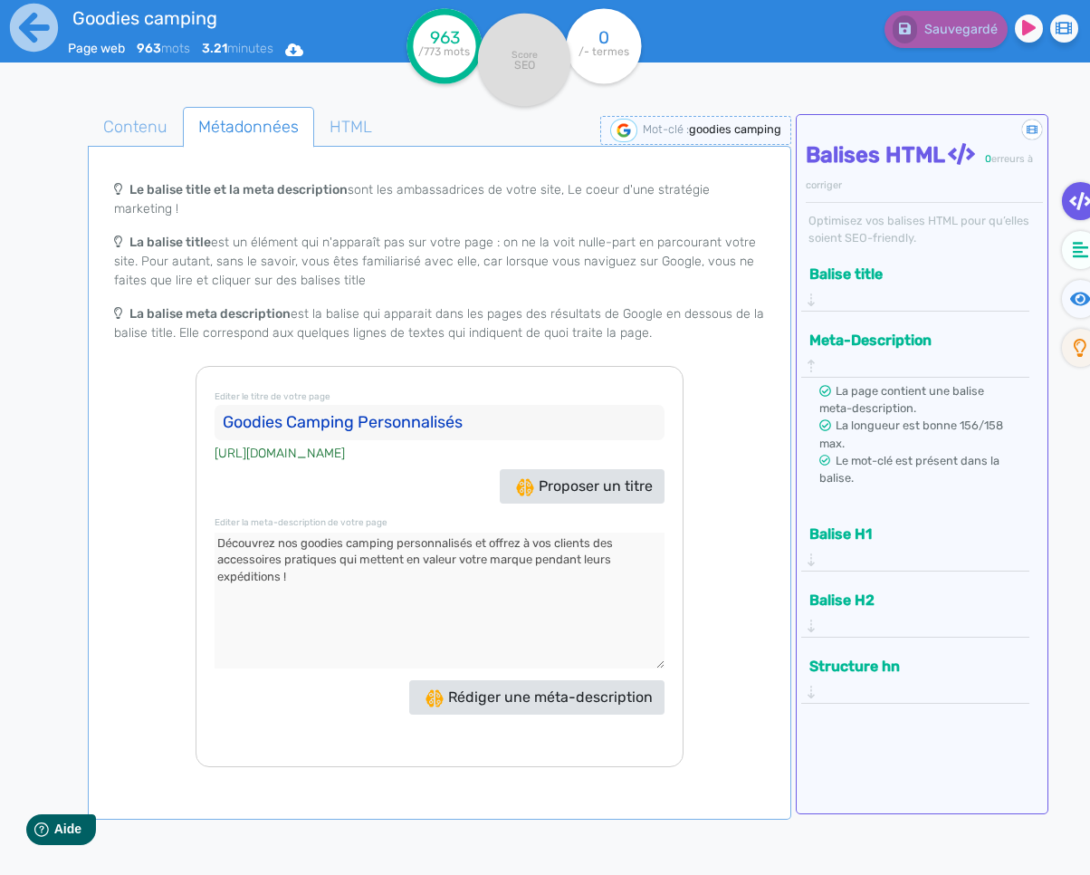
type input "Goodies Camping Personnalisés"
click at [131, 130] on span "Contenu" at bounding box center [135, 126] width 93 height 49
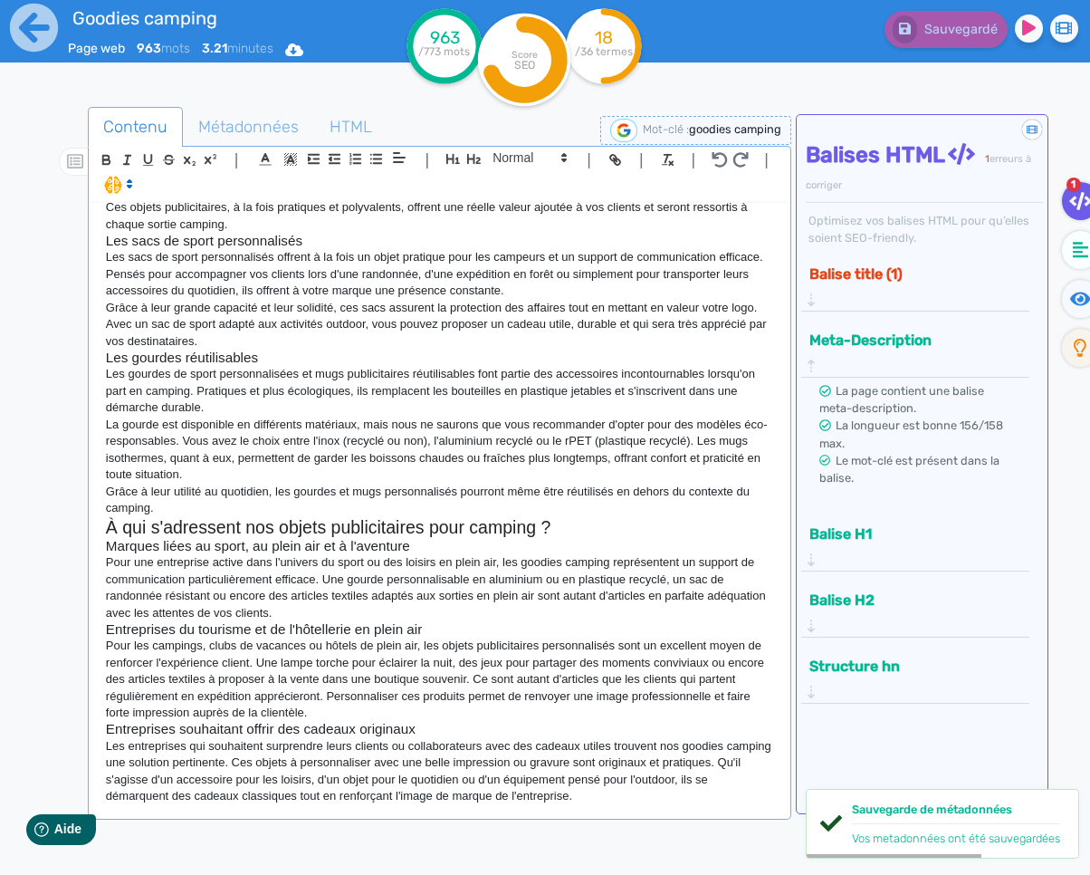
drag, startPoint x: 375, startPoint y: 456, endPoint x: 336, endPoint y: 505, distance: 62.5
click at [375, 457] on p "La gourde est disponible en différents matériaux, mais nous ne saurons que vous…" at bounding box center [439, 450] width 667 height 67
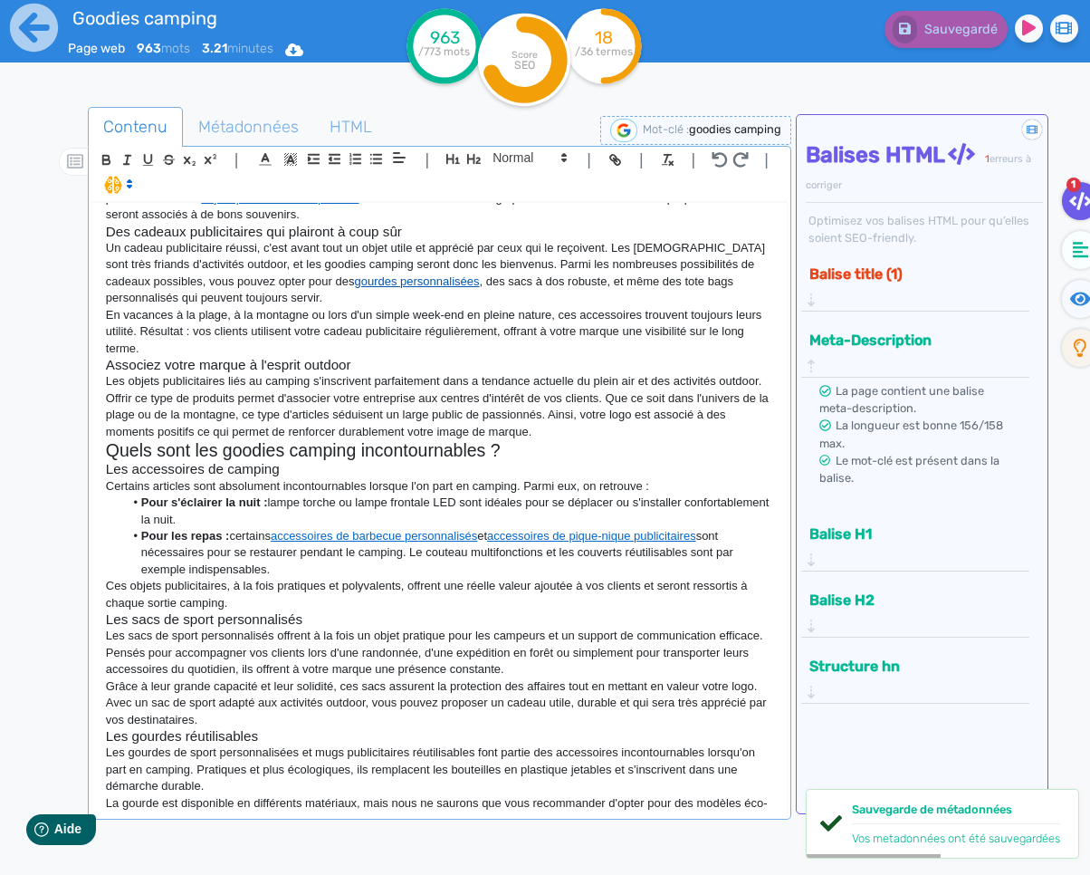
scroll to position [0, 0]
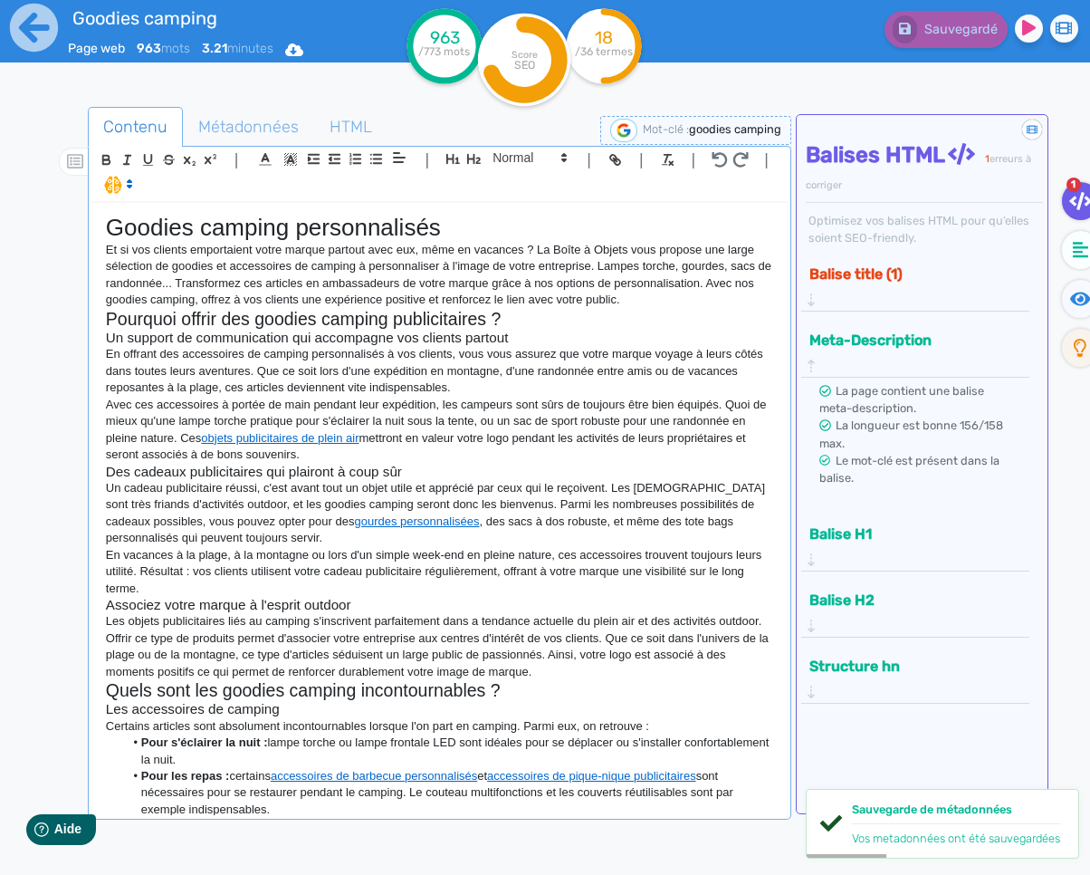
click at [541, 434] on p "Avec ces accessoires à portée de main pendant leur expédition, les campeurs son…" at bounding box center [439, 430] width 667 height 67
click at [559, 383] on p "En offrant des accessoires de camping personnalisés à vos clients, vous vous as…" at bounding box center [439, 371] width 667 height 50
click at [242, 591] on p "En vacances à la plage, à la montagne ou lors d'un simple week-end en pleine na…" at bounding box center [439, 572] width 667 height 50
click at [618, 294] on p "Et si vos clients emportaient votre marque partout avec eux, même en vacances ?…" at bounding box center [439, 275] width 667 height 67
click at [718, 302] on p "Et si vos clients emportaient votre marque partout avec eux, même en vacances ?…" at bounding box center [439, 275] width 667 height 67
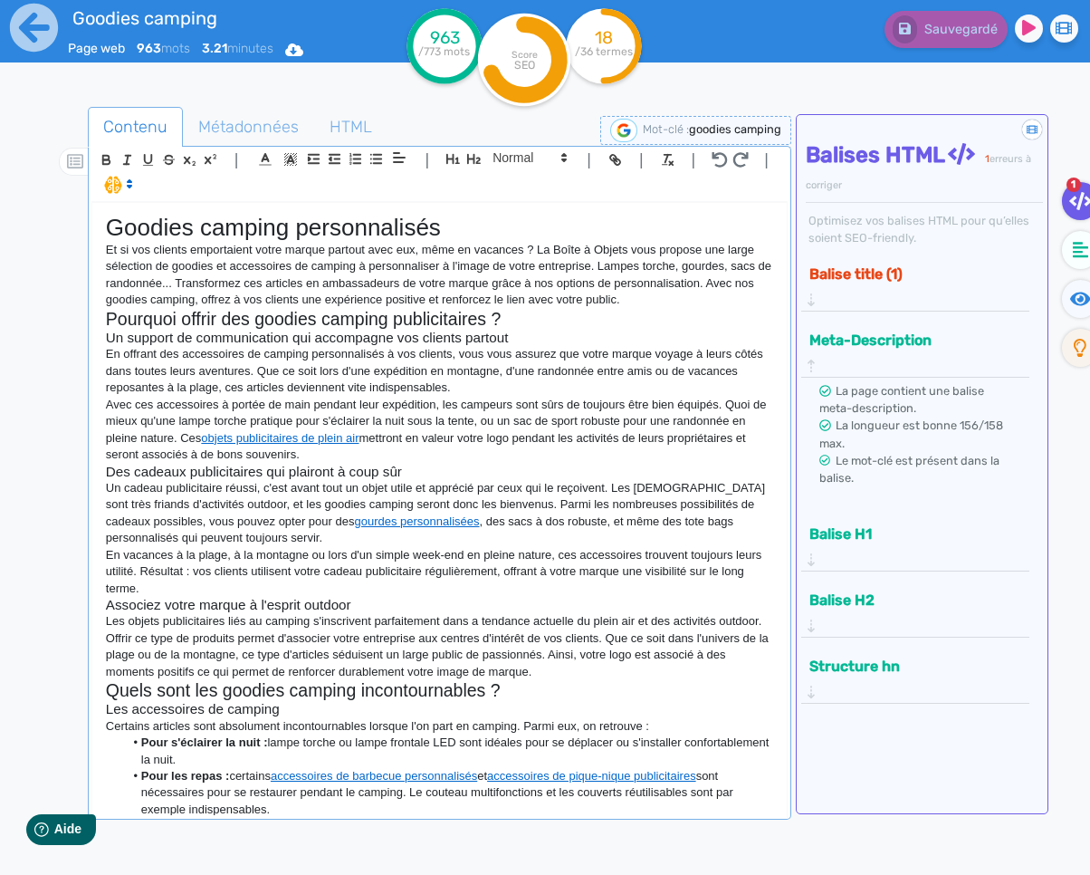
click at [178, 93] on div "Contenu Métadonnées HTML | | H3 H4 H5 H6 Normal | | | | Goodies camping personn…" at bounding box center [566, 539] width 1047 height 900
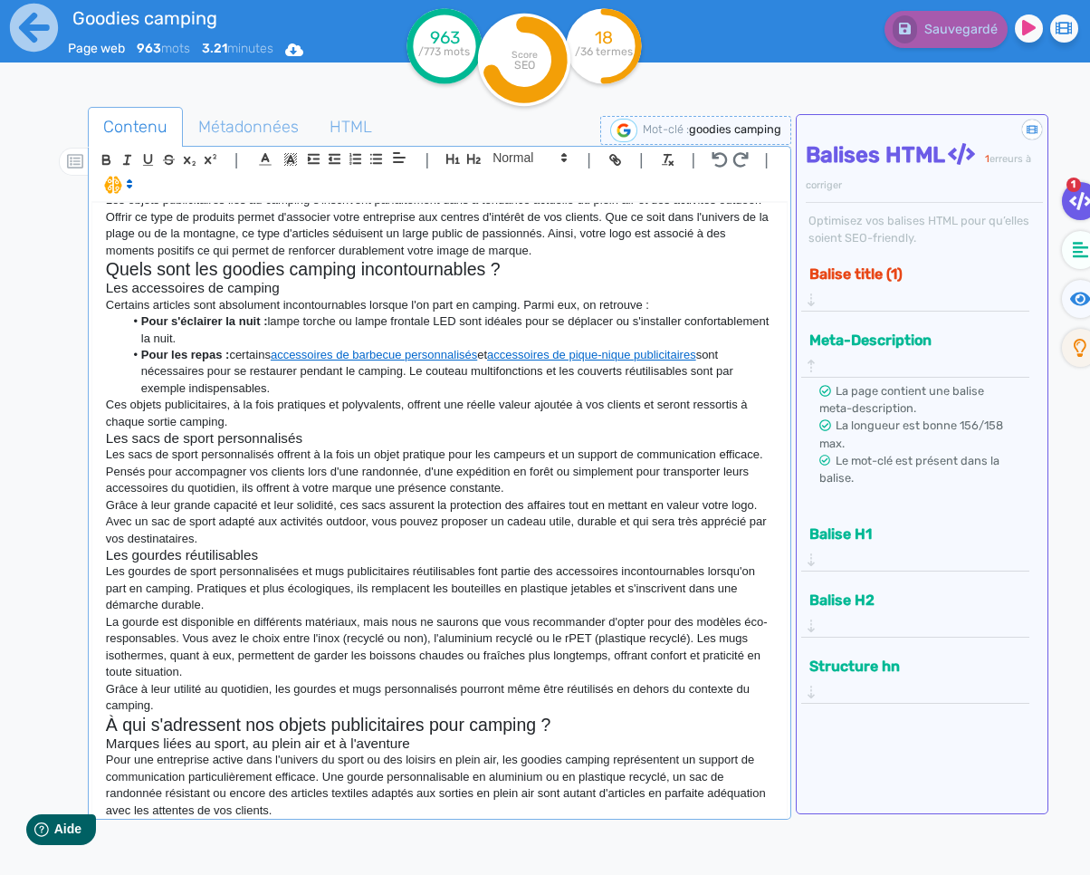
scroll to position [618, 0]
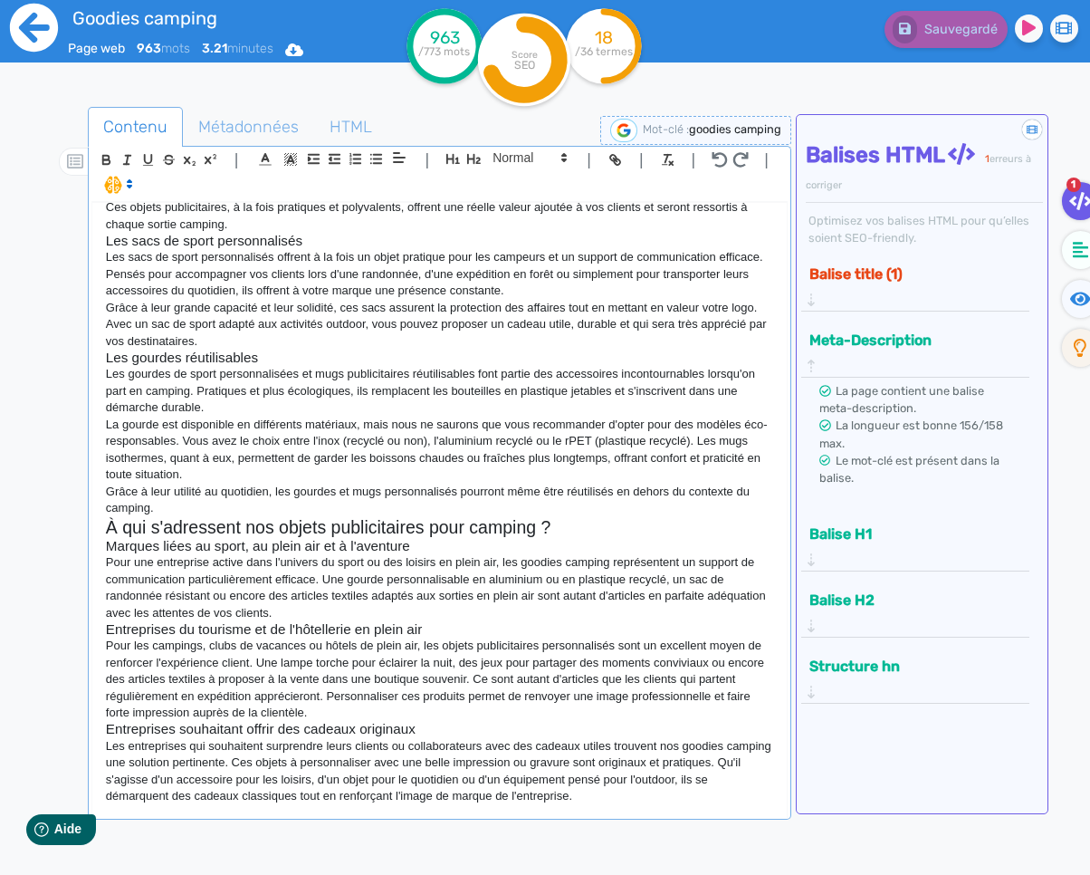
click at [35, 42] on icon at bounding box center [34, 28] width 50 height 50
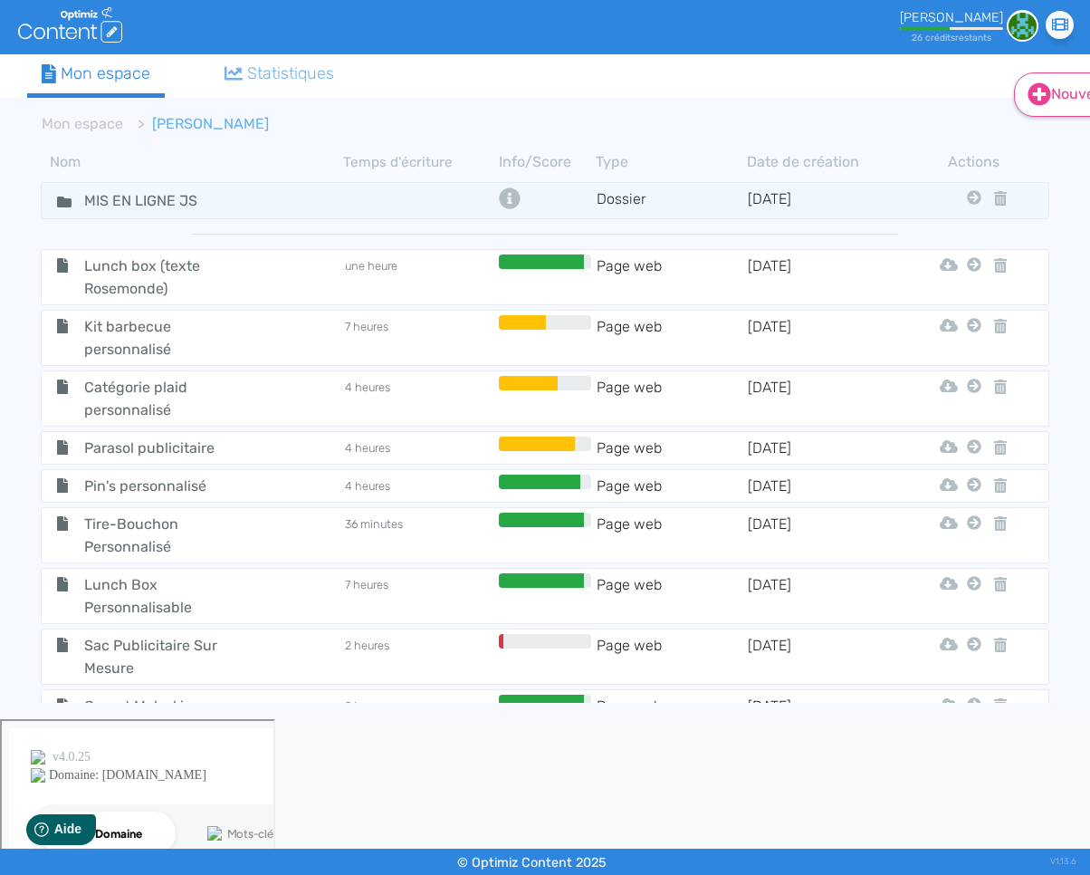
click at [1033, 101] on icon at bounding box center [1040, 94] width 23 height 23
click at [1032, 136] on button "Contenu" at bounding box center [1084, 139] width 145 height 29
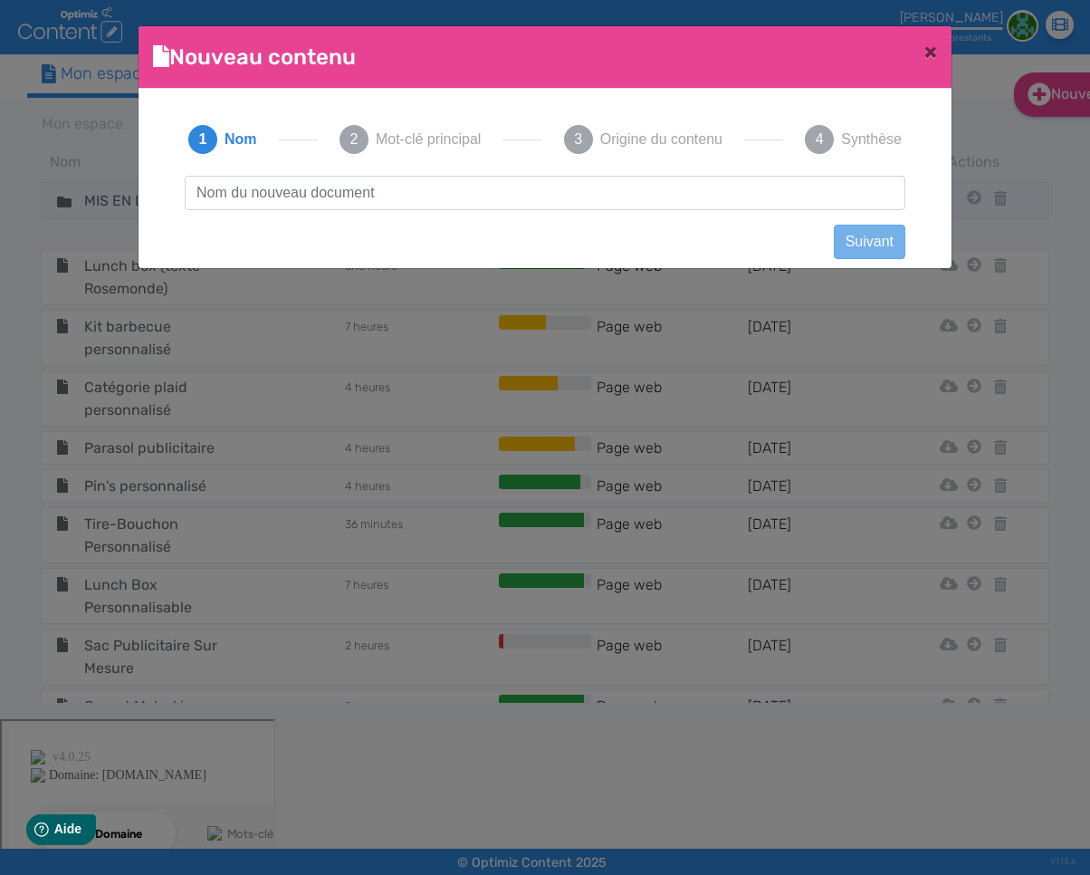
scroll to position [1, 0]
type input "goodies photographe"
drag, startPoint x: 855, startPoint y: 240, endPoint x: 830, endPoint y: 243, distance: 24.6
click at [855, 240] on button "Suivant" at bounding box center [870, 242] width 72 height 34
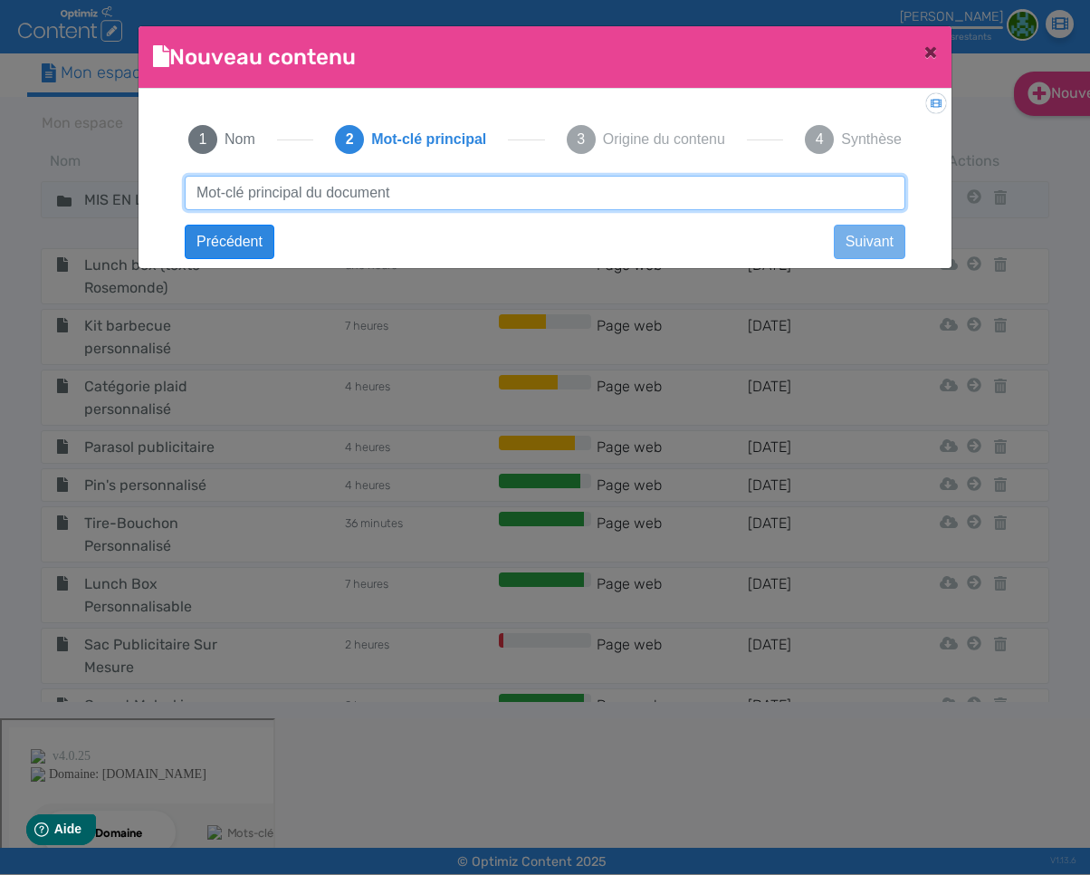
click at [309, 199] on input "text" at bounding box center [545, 193] width 721 height 34
type input "goodies photographe"
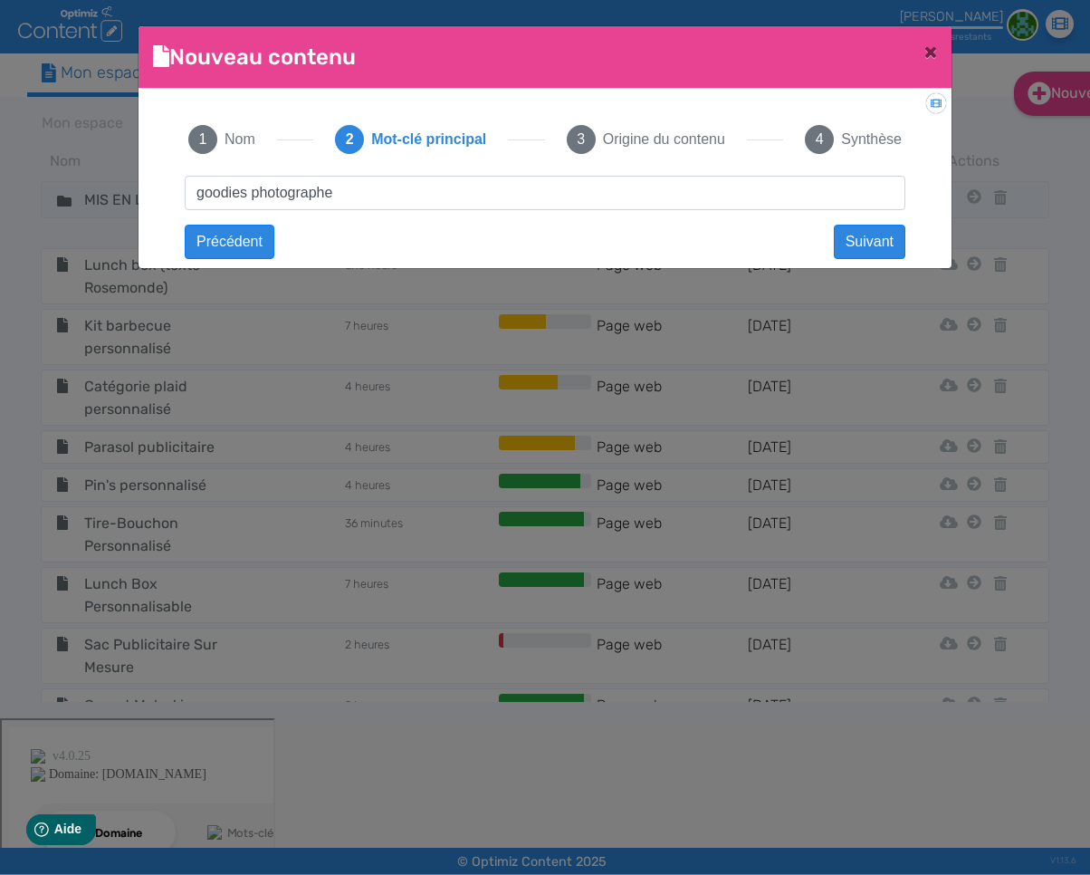
click at [675, 247] on div "Didacticiel: Créer un document 1 Nom 2 Mot-clé principal 3 Origine du contenu 4…" at bounding box center [545, 173] width 813 height 168
click at [747, 240] on div "goodies photographe Suivant goodies photographe Précédent Suivant Contenu vide …" at bounding box center [545, 209] width 757 height 67
click at [860, 243] on button "Suivant" at bounding box center [870, 242] width 72 height 34
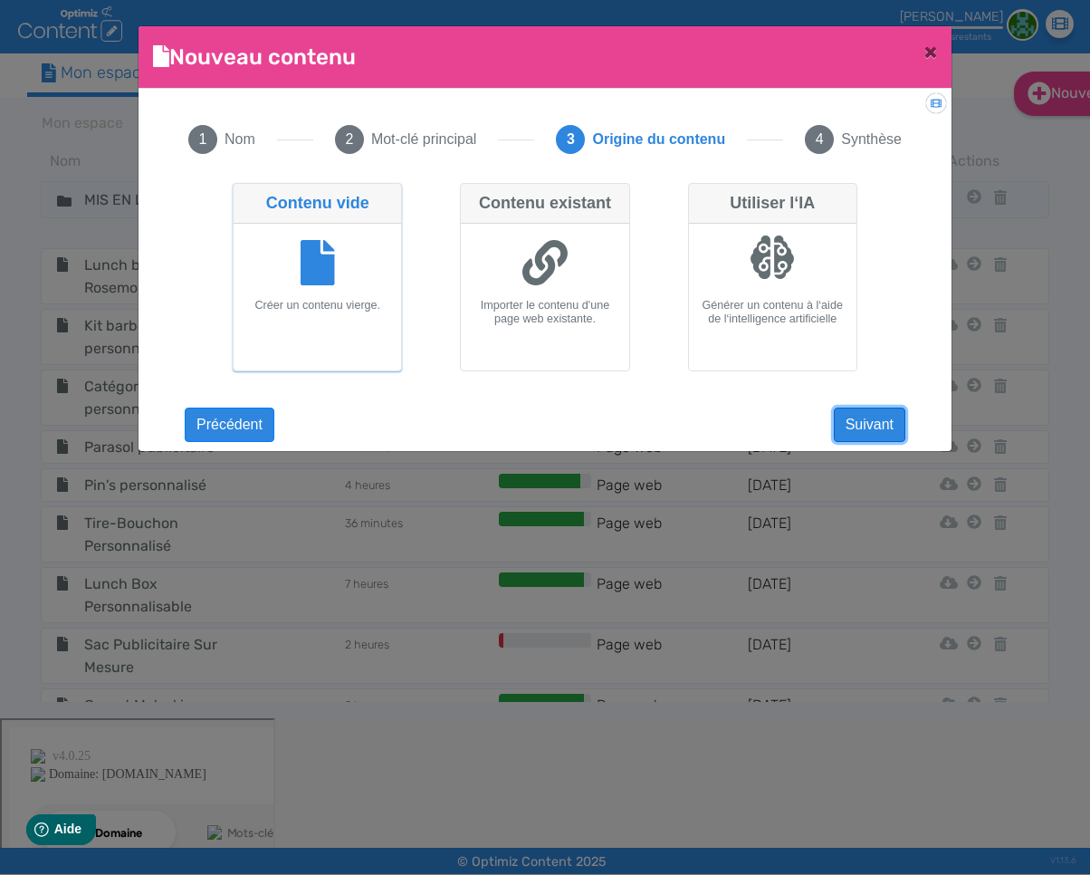
click at [888, 427] on button "Suivant" at bounding box center [870, 424] width 72 height 34
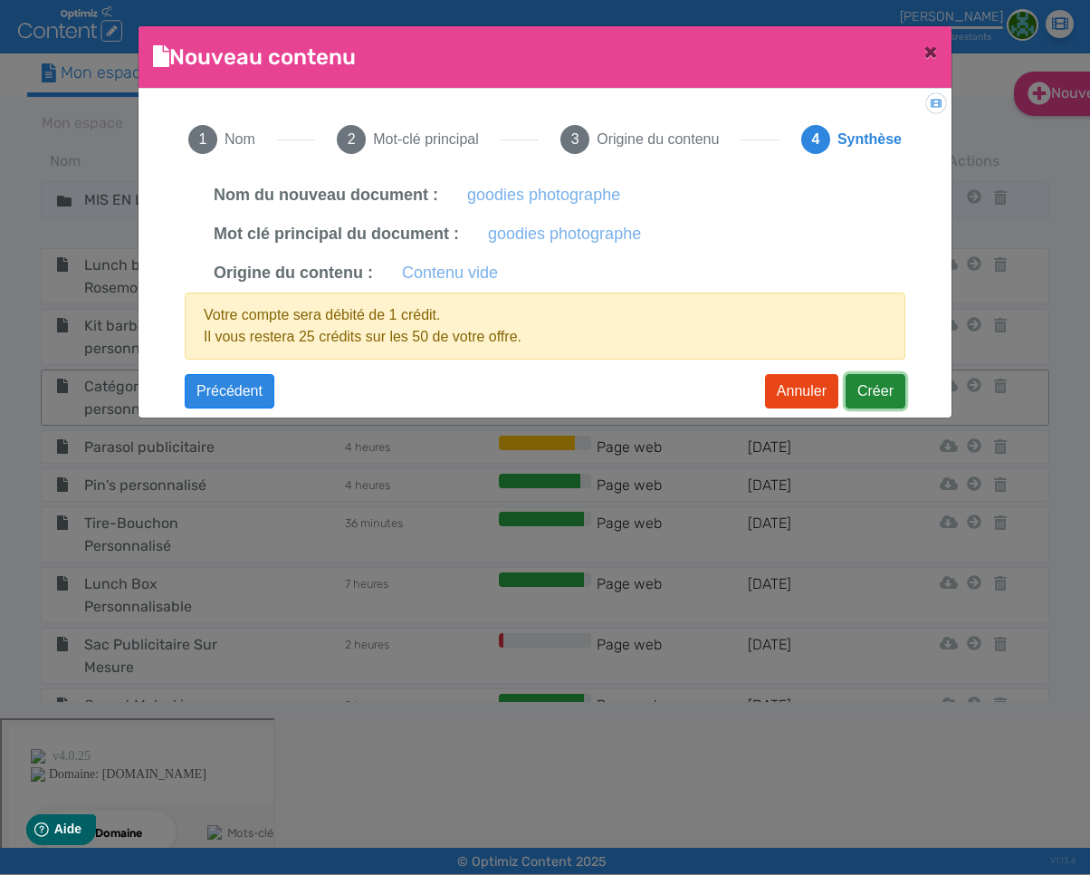
drag, startPoint x: 876, startPoint y: 393, endPoint x: 891, endPoint y: 395, distance: 15.5
click at [876, 393] on button "Créer" at bounding box center [876, 391] width 60 height 34
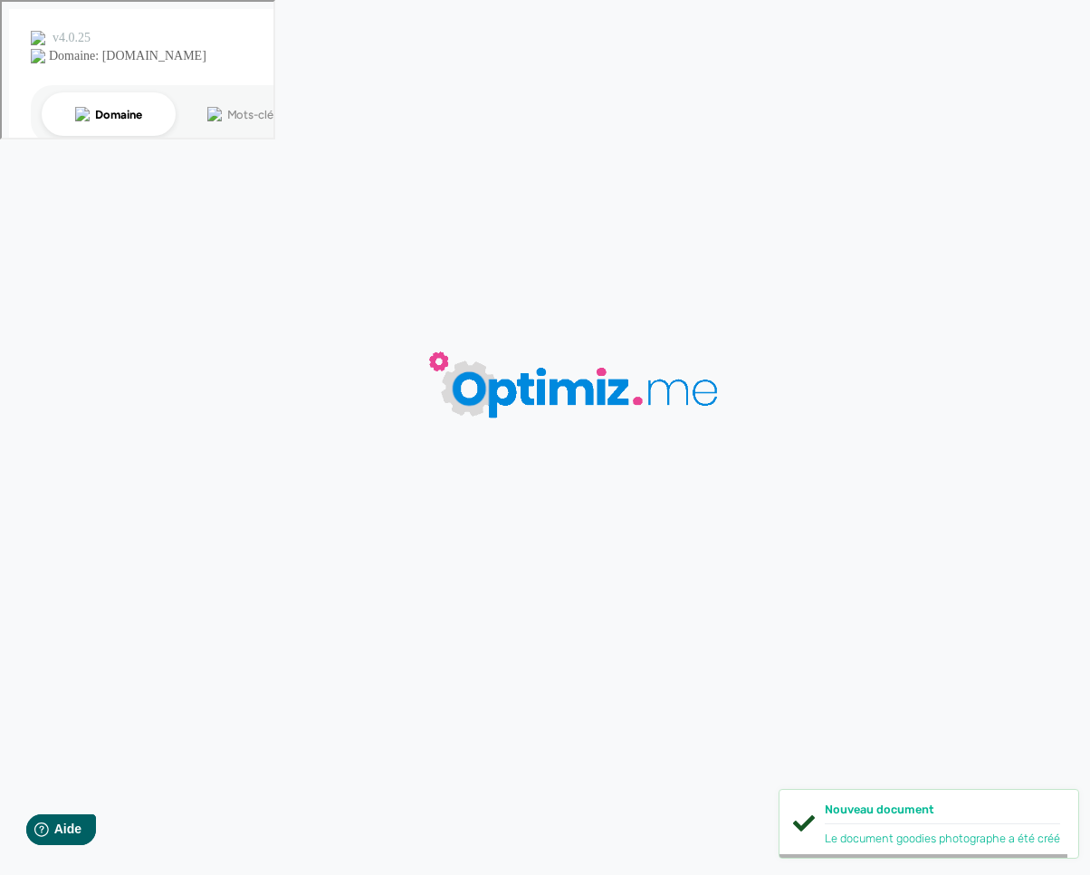
type input "goodies photographe"
